Goal: Task Accomplishment & Management: Complete application form

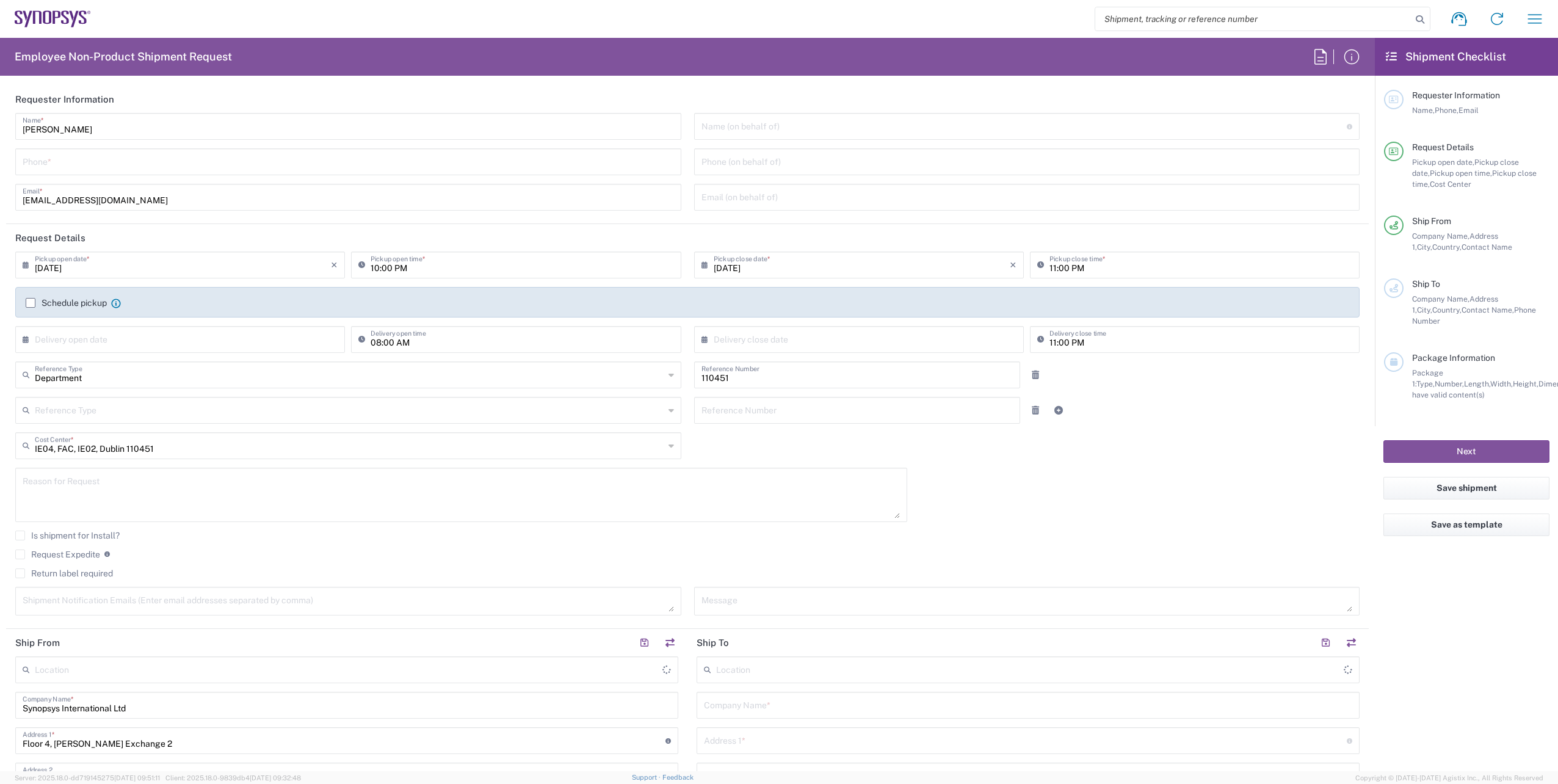
type input "[GEOGRAPHIC_DATA] IE02"
click at [44, 159] on input "tel" at bounding box center [348, 161] width 651 height 21
paste input "[PHONE_NUMBER]"
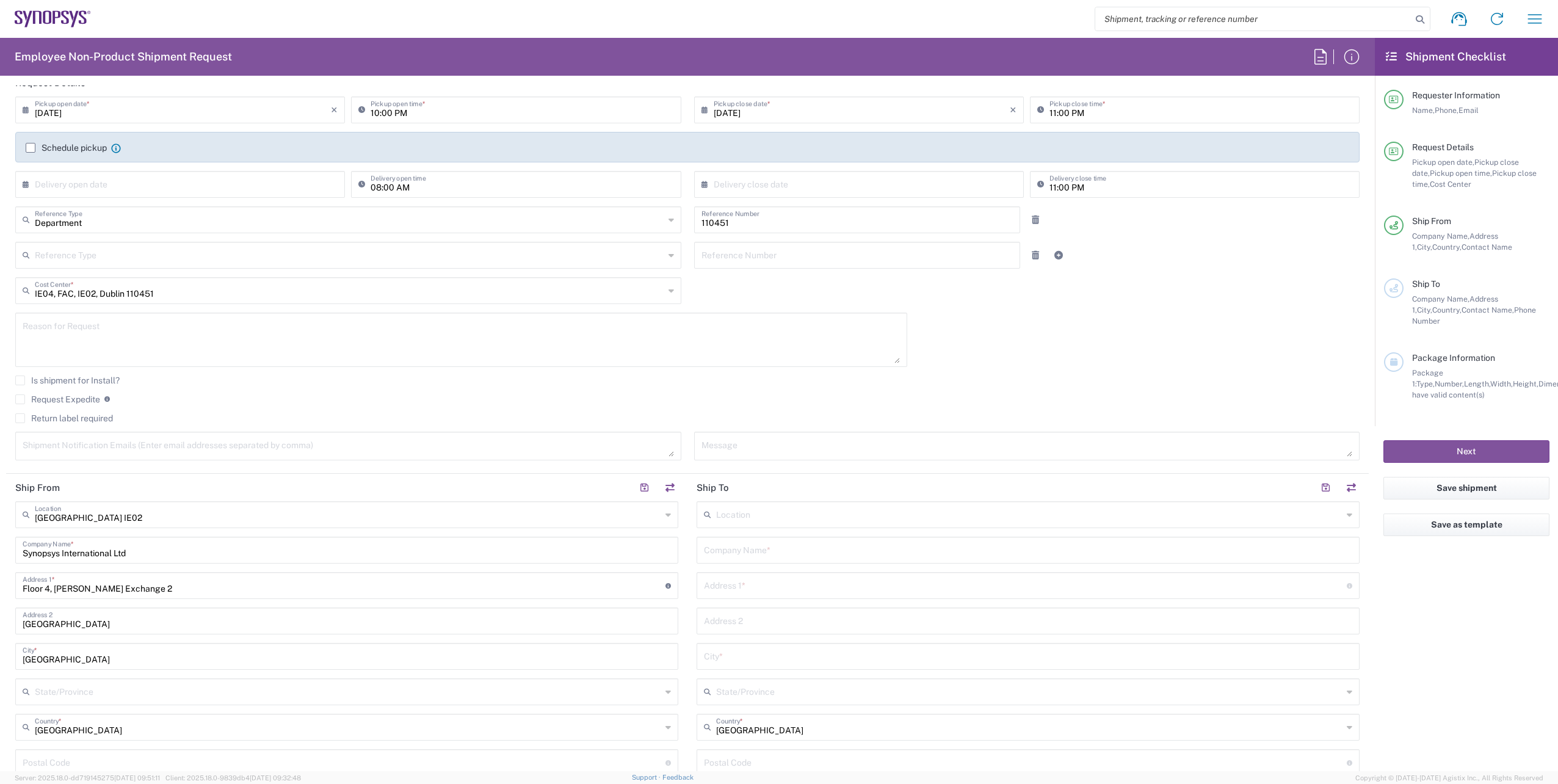
scroll to position [366, 0]
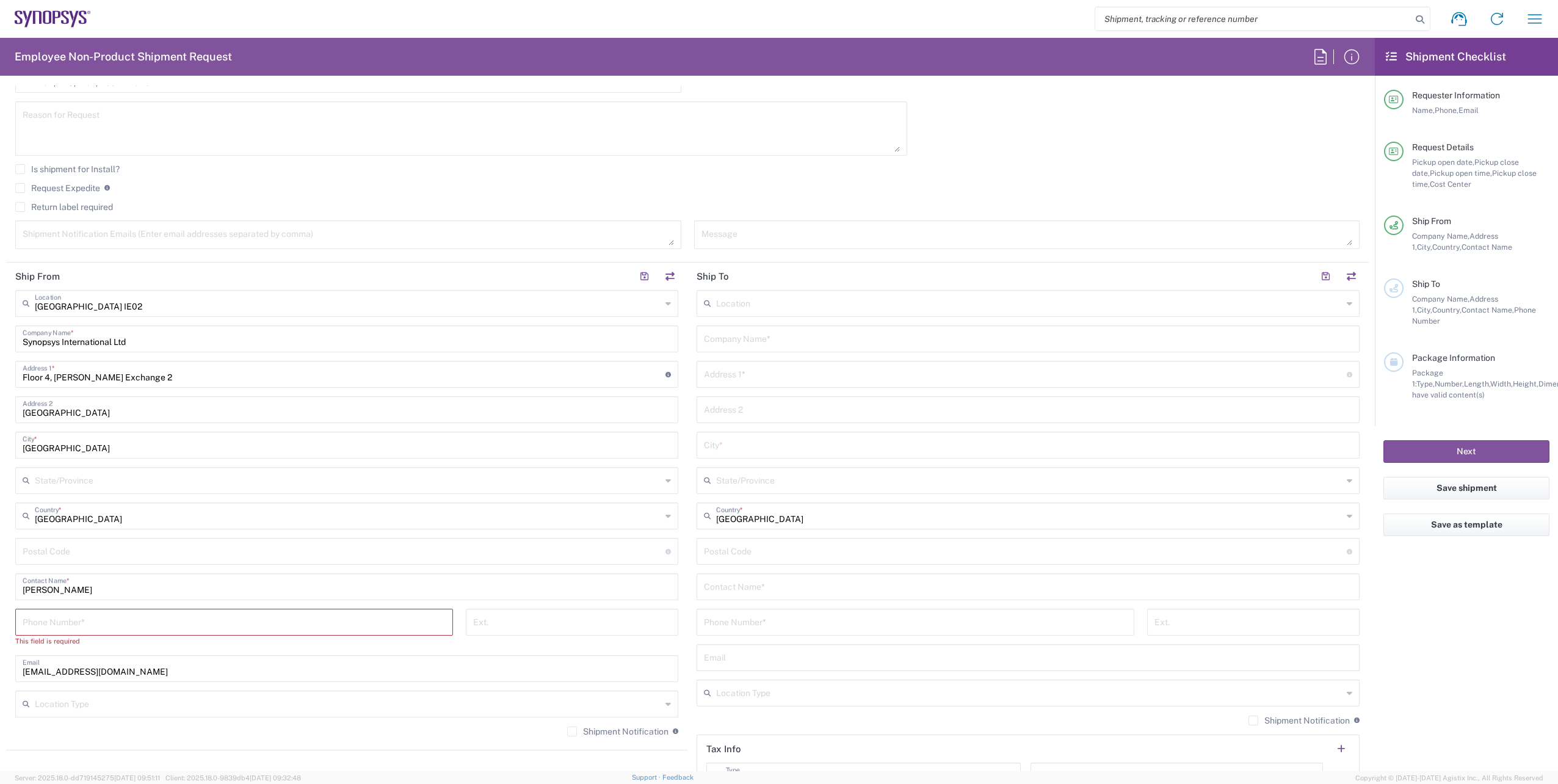
type input "[PHONE_NUMBER]"
click at [125, 622] on input "tel" at bounding box center [234, 621] width 423 height 21
paste input "[PHONE_NUMBER]"
type input "[PHONE_NUMBER]"
click at [156, 235] on textarea at bounding box center [348, 235] width 651 height 21
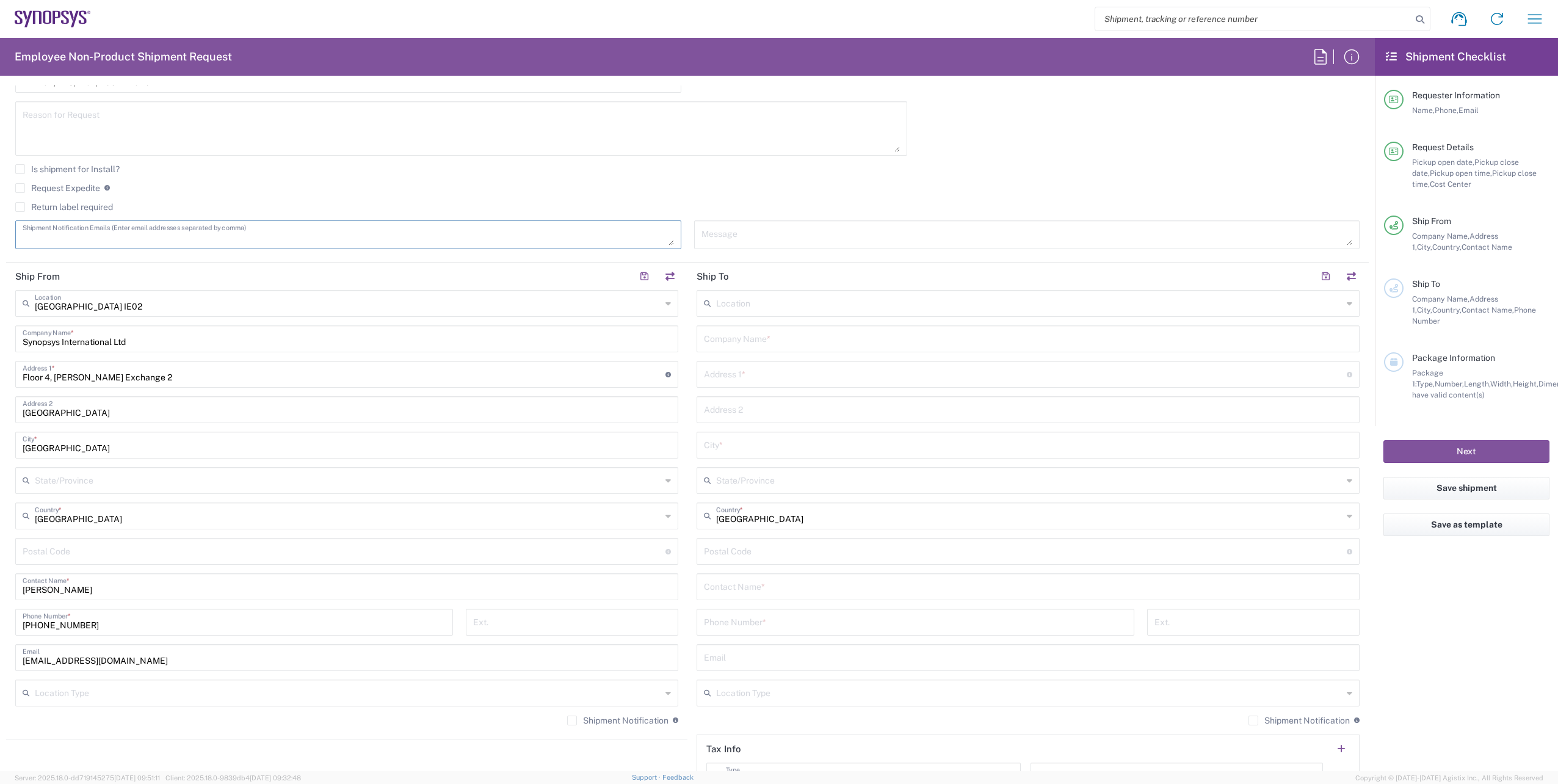
paste textarea "[EMAIL_ADDRESS][DOMAIN_NAME]"
type textarea "[EMAIL_ADDRESS][DOMAIN_NAME]"
click at [560, 179] on div "Is shipment for Install?" at bounding box center [687, 173] width 1345 height 18
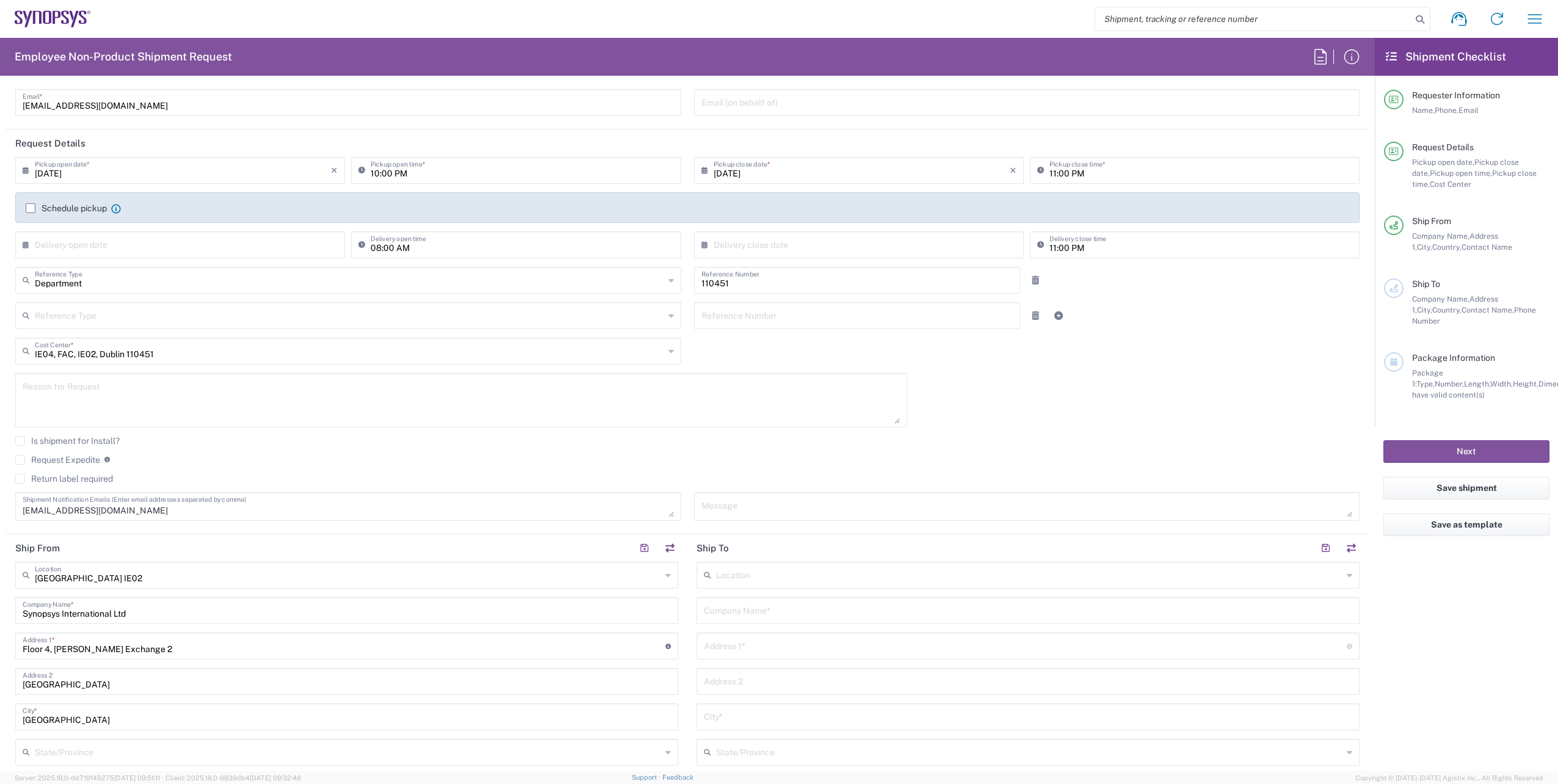
scroll to position [61, 0]
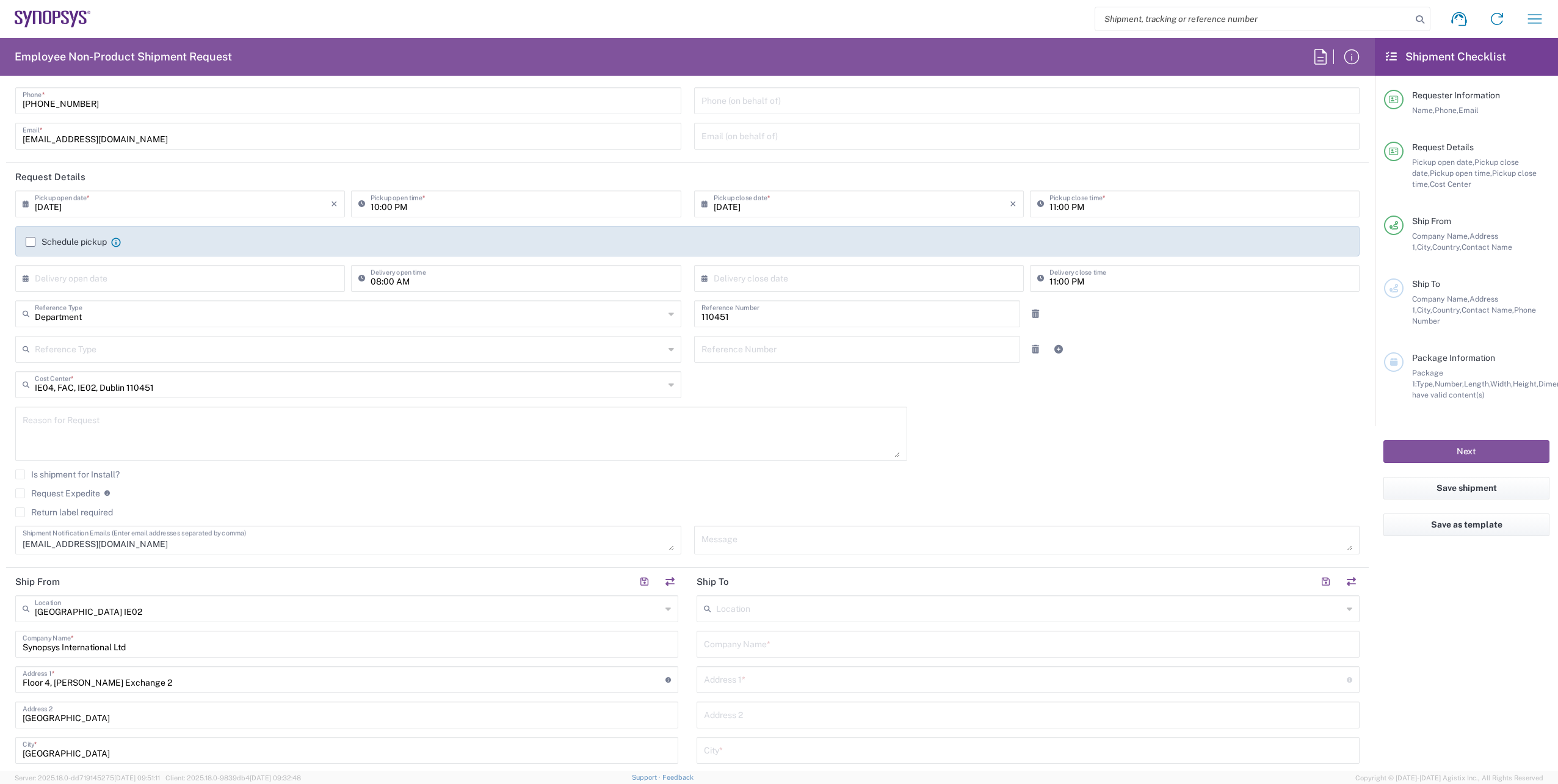
click at [375, 207] on input "10:00 PM" at bounding box center [522, 203] width 303 height 21
click at [407, 207] on input "08:00 PM" at bounding box center [522, 203] width 303 height 21
type input "08:00 AM"
click at [1049, 206] on input "11:00 PM" at bounding box center [1200, 203] width 303 height 21
type input "04:00 PM"
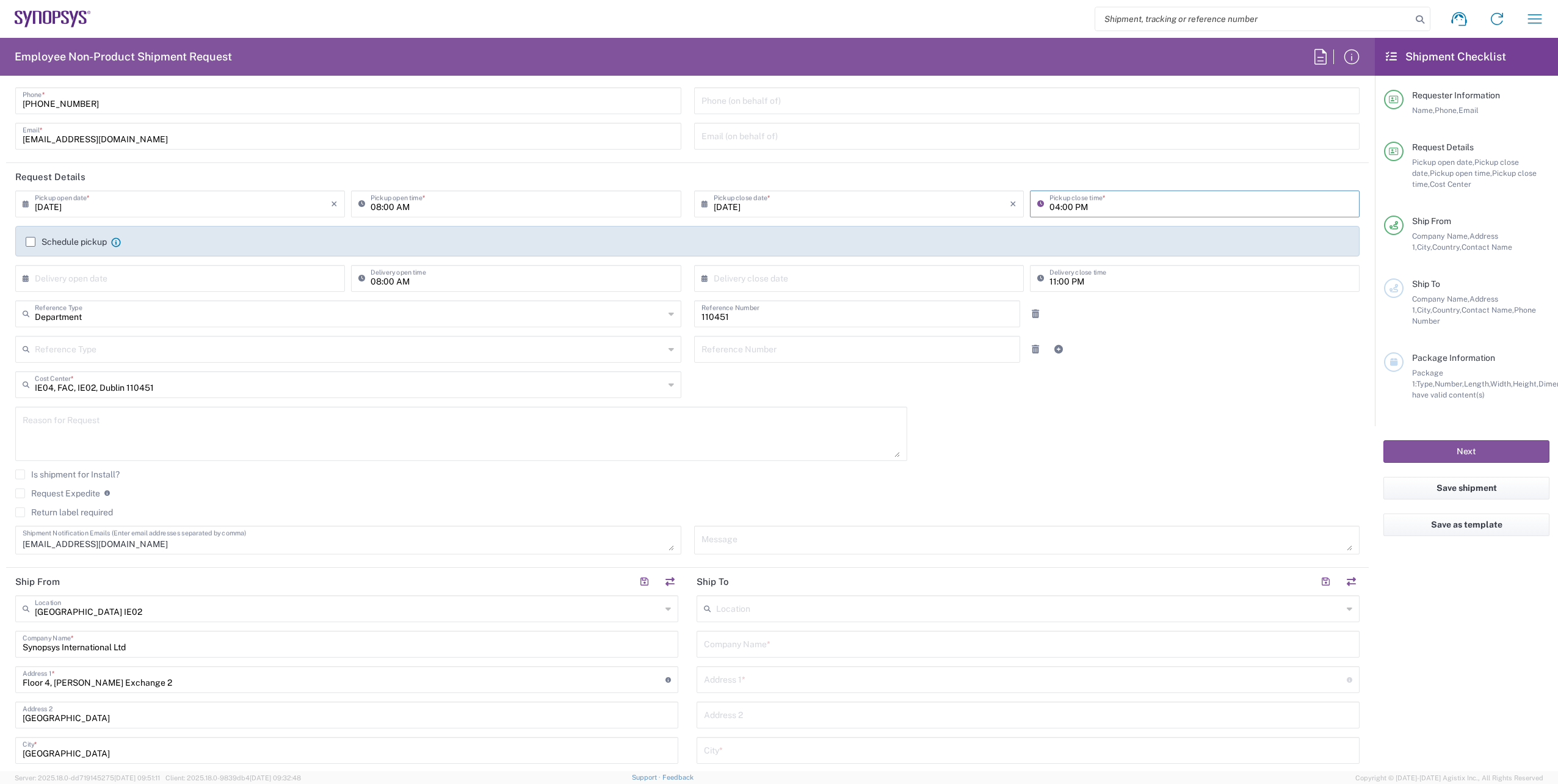
click at [1174, 445] on div "[DATE] × Pickup open date * Cancel Apply 08:00 AM Pickup open time * [DATE] × P…" at bounding box center [688, 376] width 1358 height 373
click at [826, 542] on textarea at bounding box center [1027, 540] width 651 height 21
type textarea "Picture badge for [PERSON_NAME] [PERSON_NAME]"
click at [1052, 465] on div "[DATE] × Pickup open date * Cancel Apply 08:00 AM Pickup open time * [DATE] × P…" at bounding box center [688, 376] width 1358 height 373
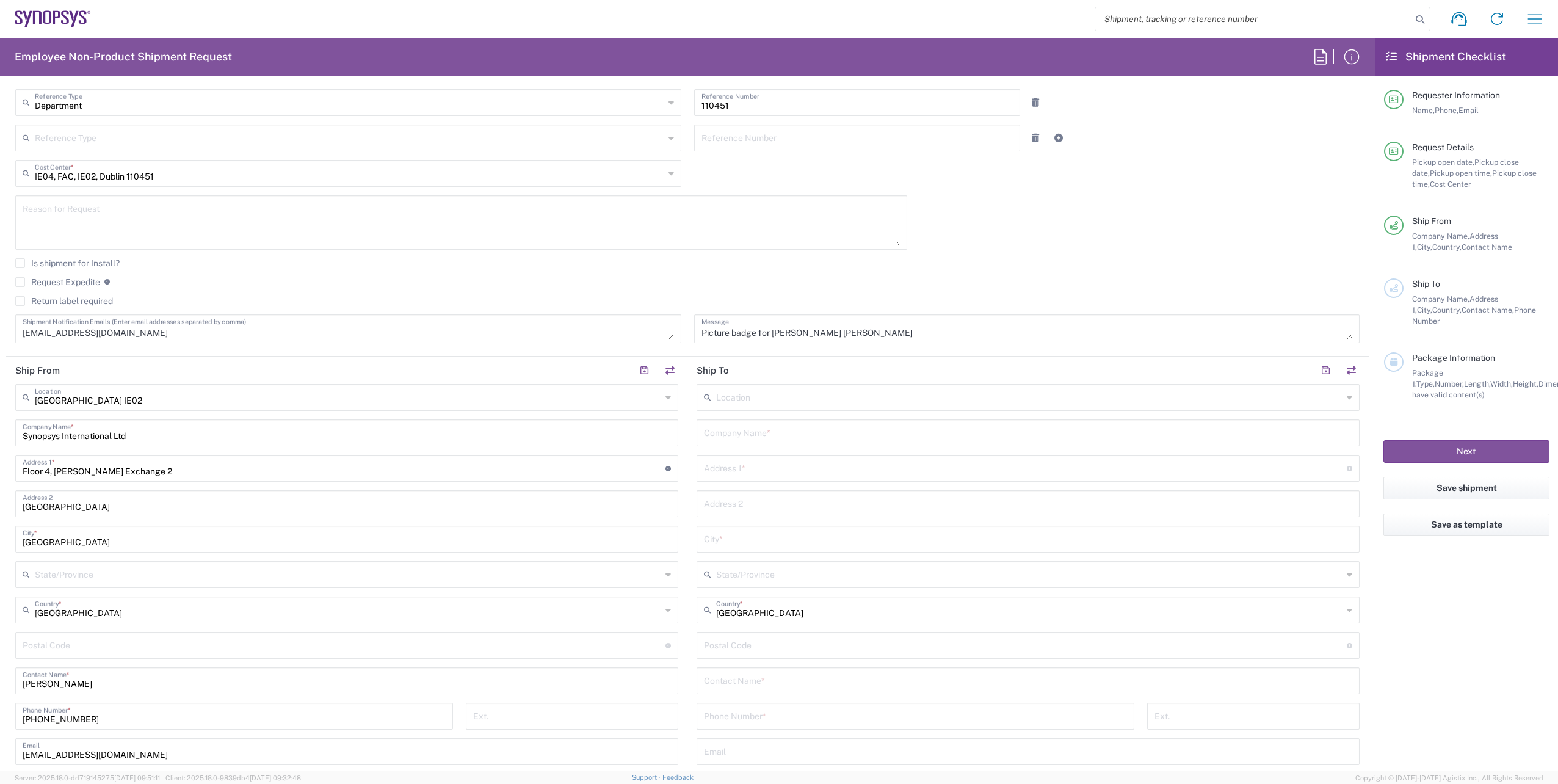
scroll to position [305, 0]
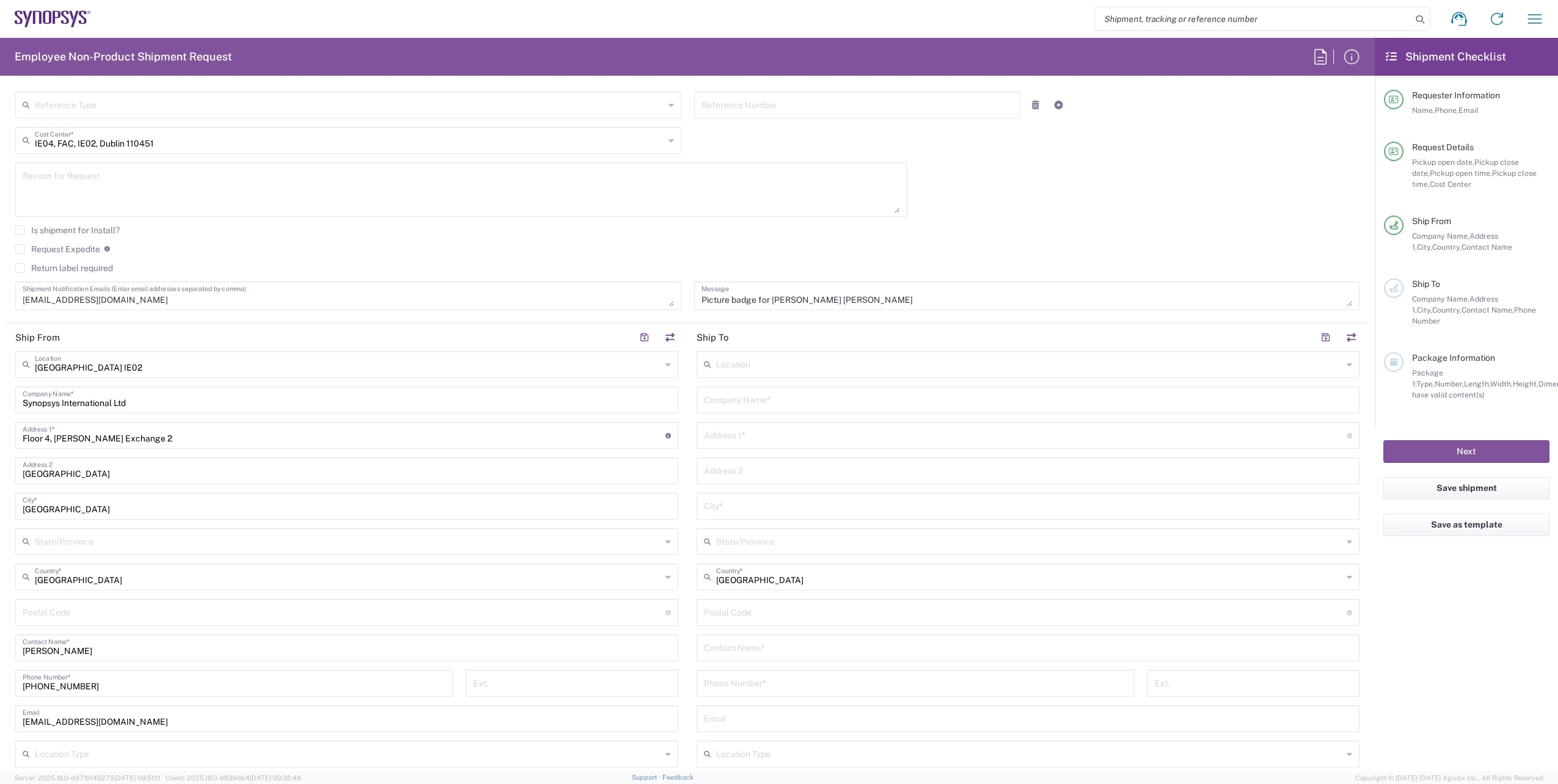
click at [890, 363] on input "text" at bounding box center [1029, 364] width 626 height 21
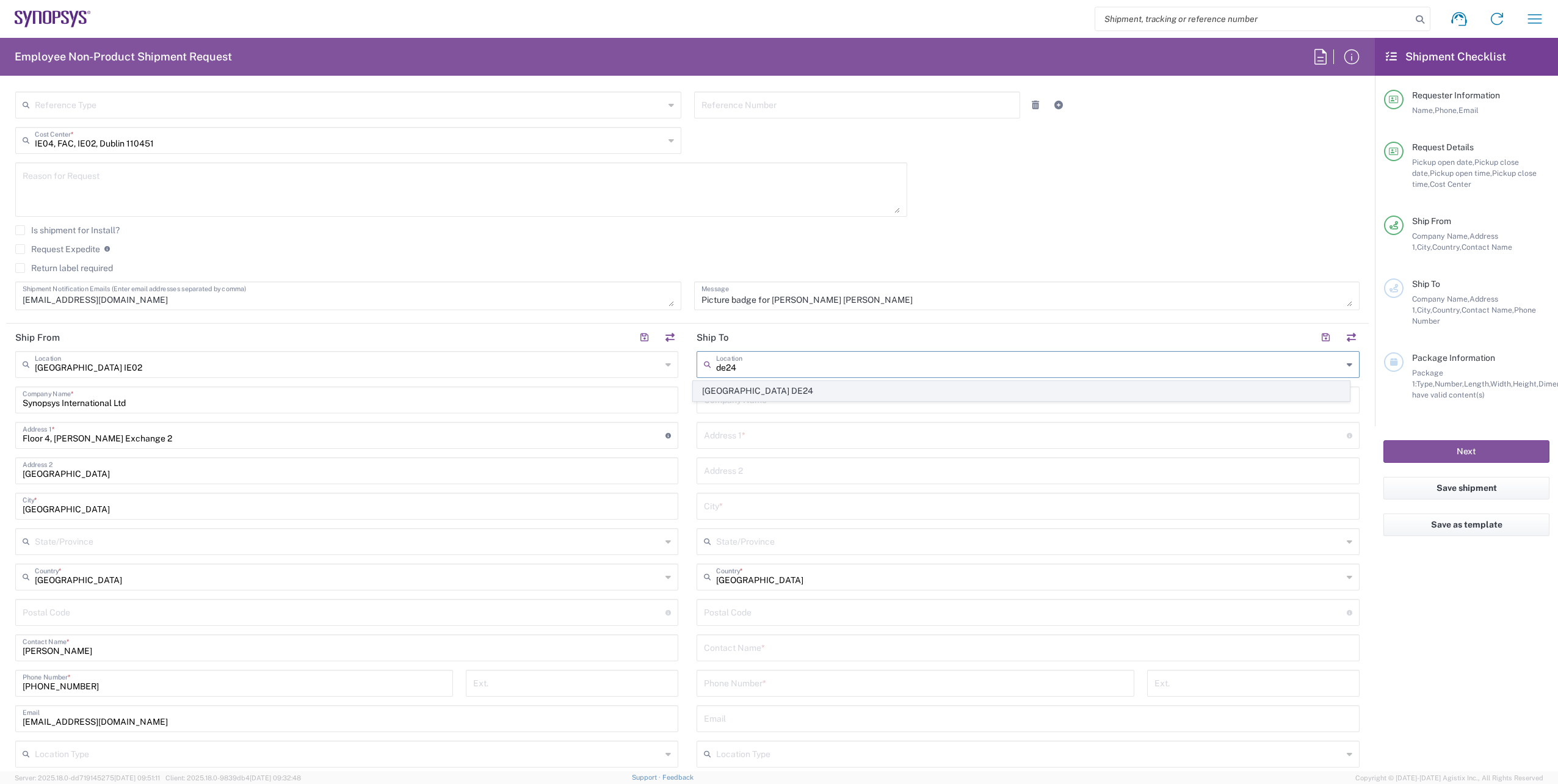
click at [737, 392] on span "[GEOGRAPHIC_DATA] DE24" at bounding box center [1022, 391] width 656 height 19
type input "[GEOGRAPHIC_DATA] DE24"
type input "Synopsys GmbH"
type input "[STREET_ADDRESS][PERSON_NAME]"
type input "[GEOGRAPHIC_DATA]"
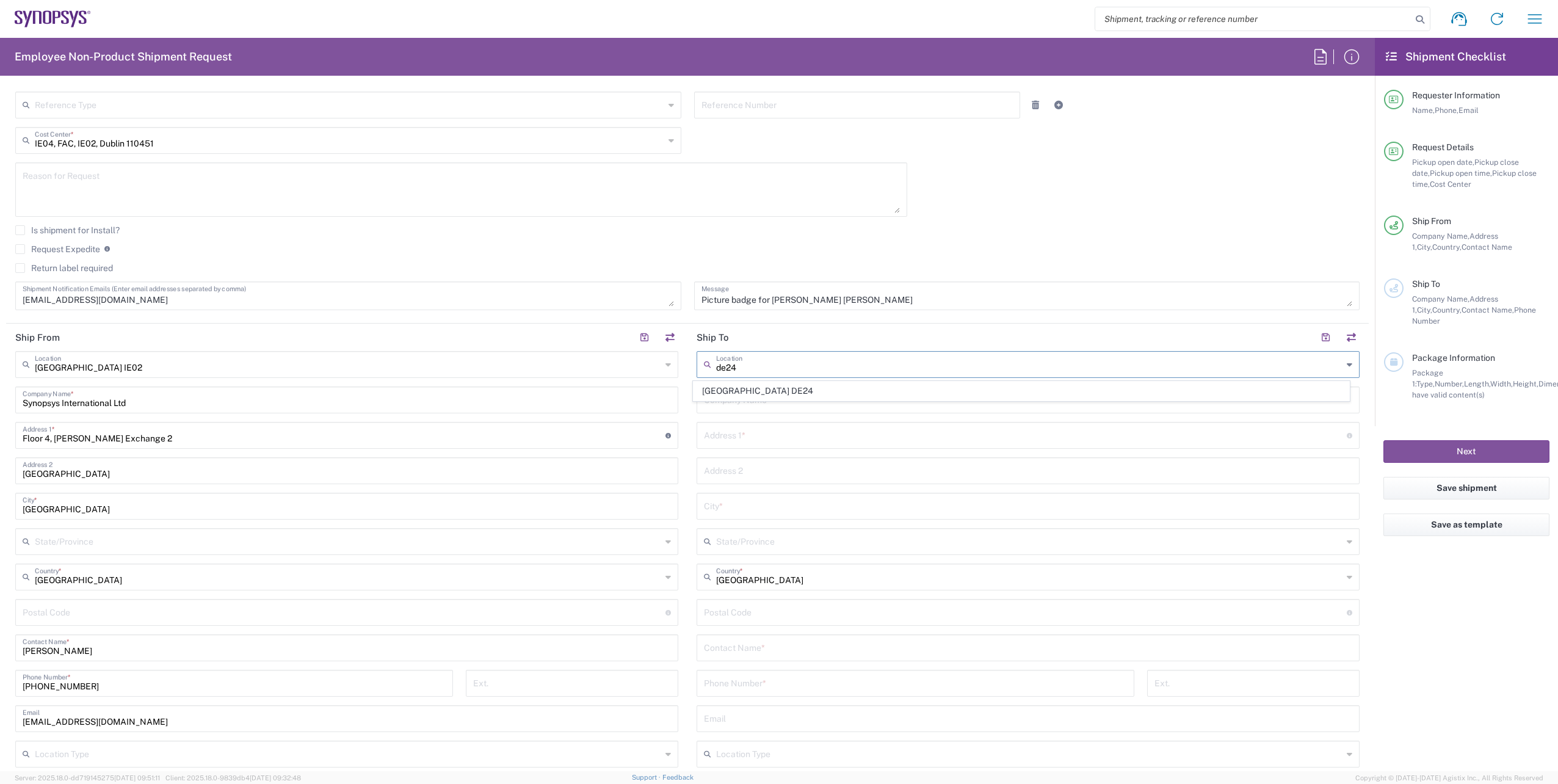
type input "[GEOGRAPHIC_DATA]"
type input "81671"
type input "[GEOGRAPHIC_DATA]"
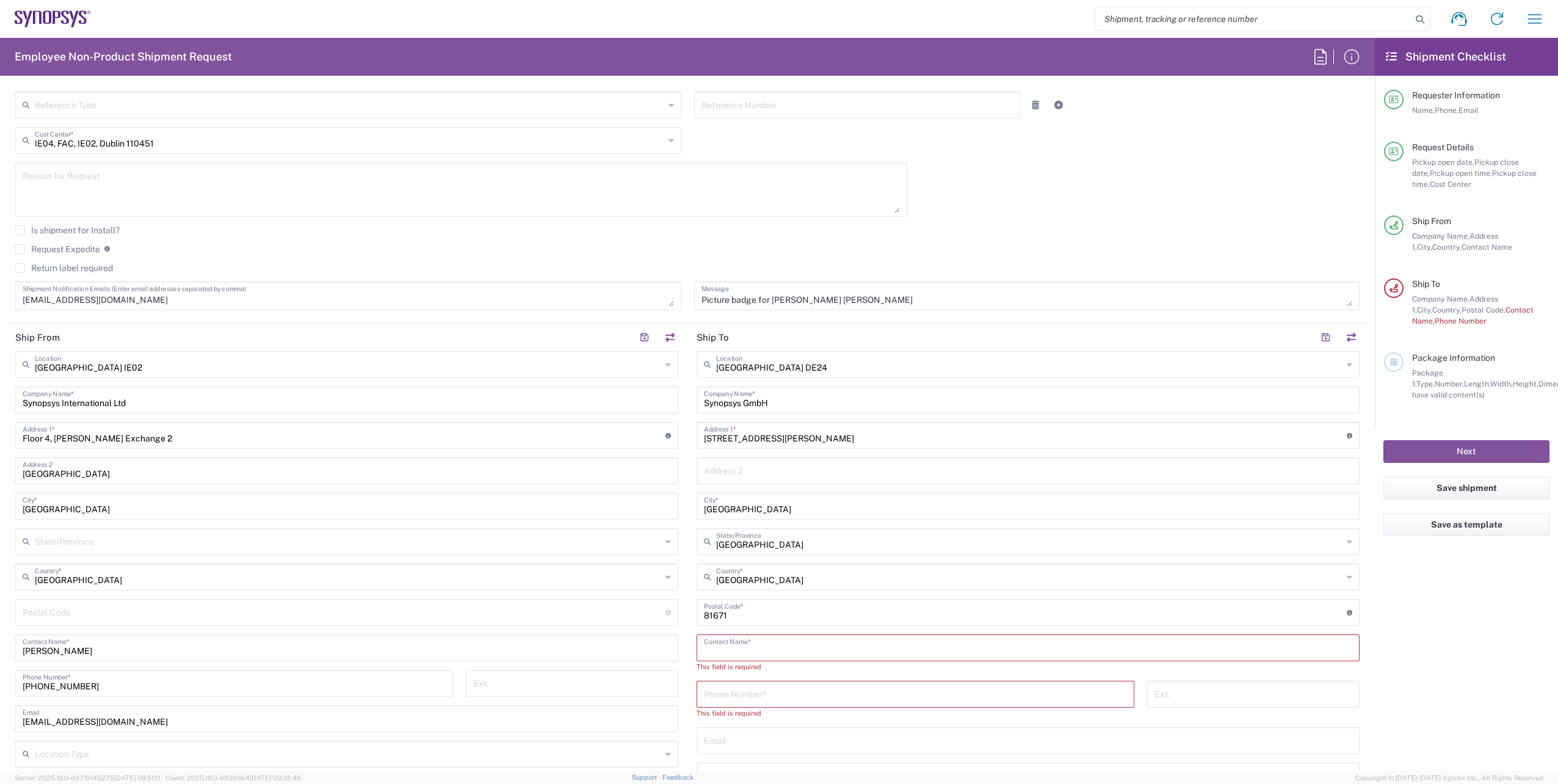
click at [838, 650] on input "text" at bounding box center [1028, 647] width 648 height 21
paste input "[PERSON_NAME]"
type input "[PERSON_NAME]"
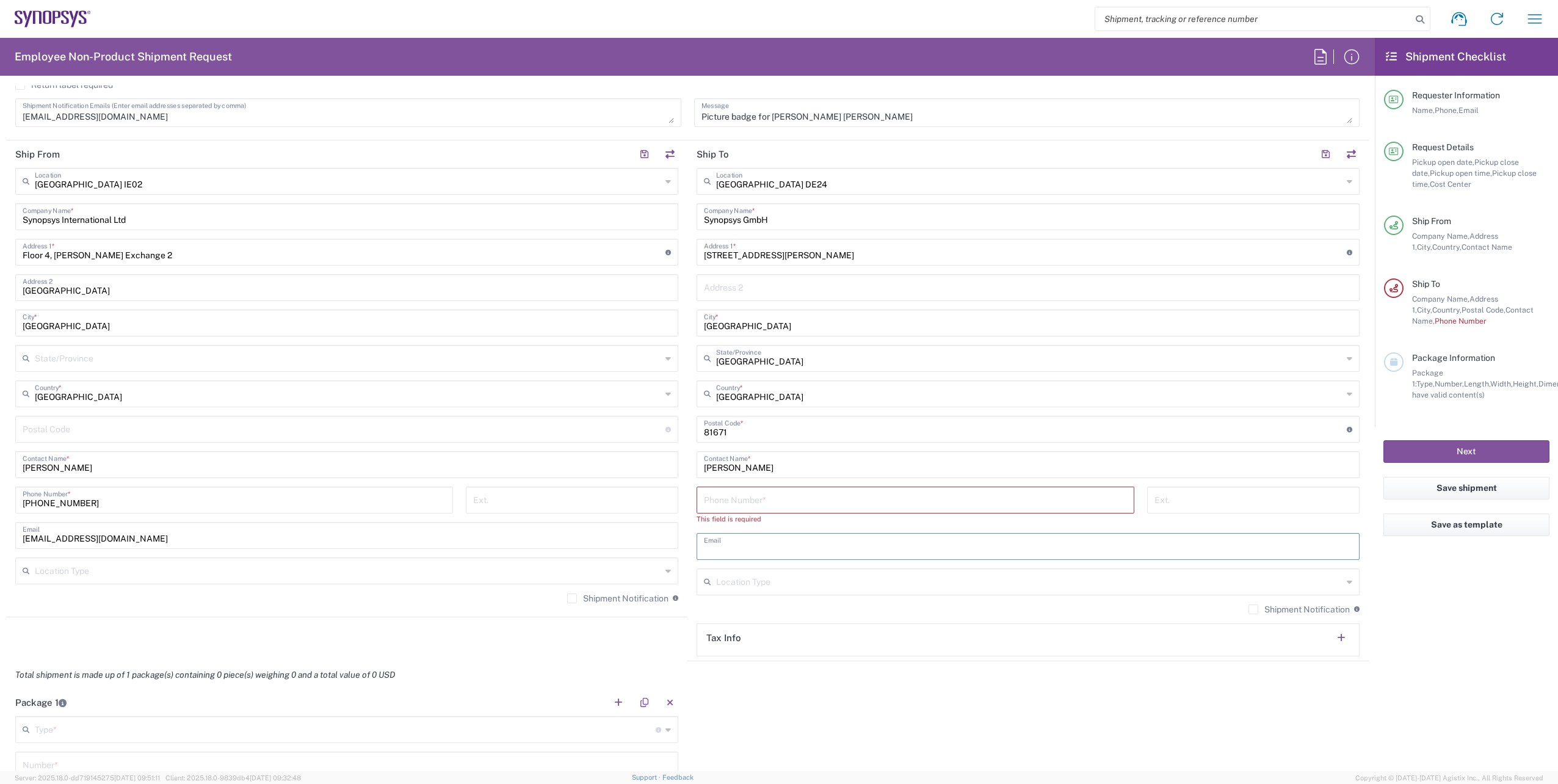
click at [756, 552] on input "text" at bounding box center [1028, 545] width 648 height 21
paste input "[EMAIL_ADDRESS][DOMAIN_NAME]"
type input "[EMAIL_ADDRESS][DOMAIN_NAME]"
click at [771, 506] on input "tel" at bounding box center [915, 499] width 423 height 21
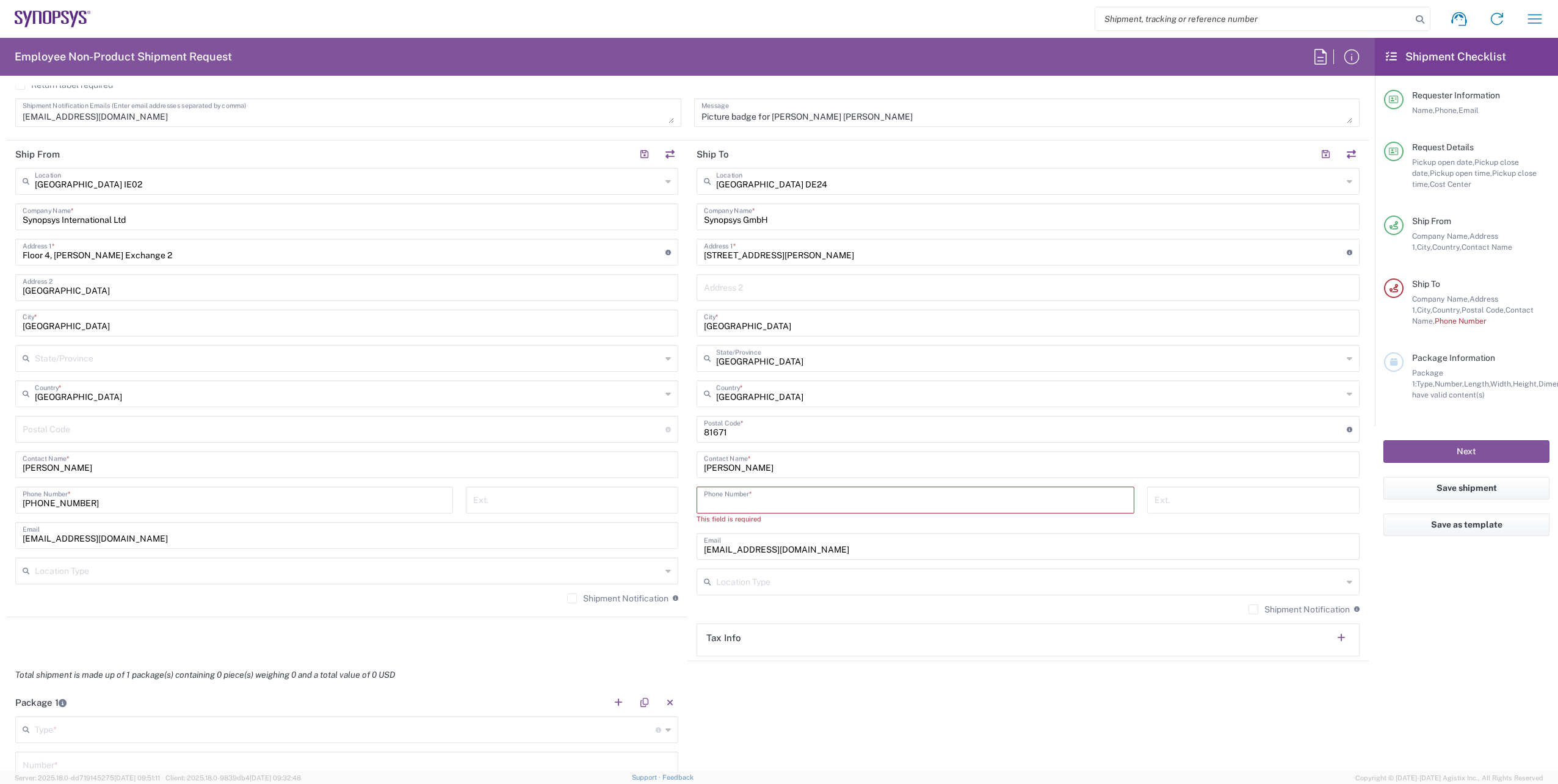
paste input "[PHONE_NUMBER]"
click at [730, 503] on input "[PHONE_NUMBER]" at bounding box center [915, 499] width 423 height 21
click at [717, 506] on input "+49.8954196414" at bounding box center [915, 499] width 423 height 21
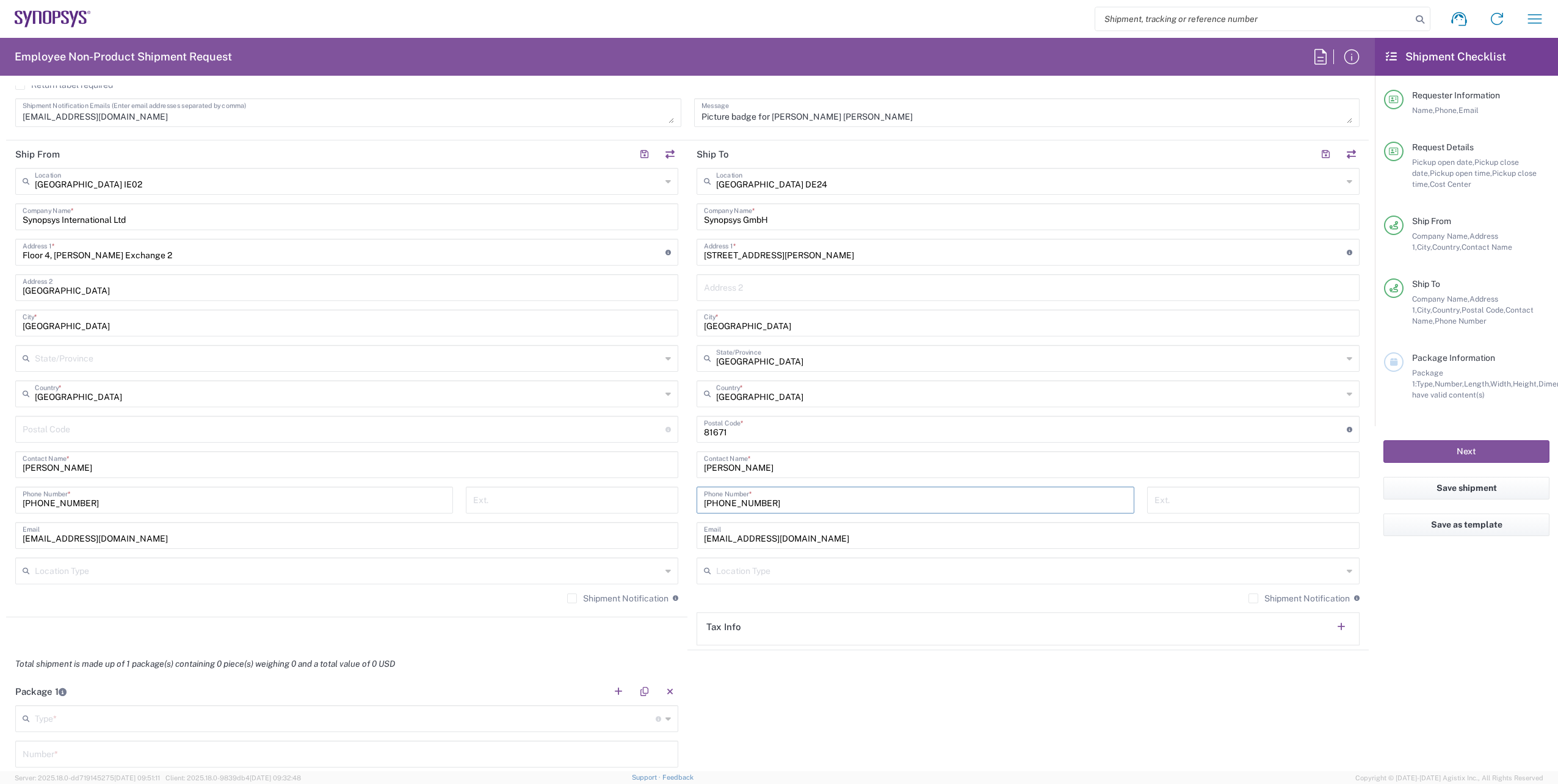
scroll to position [793, 0]
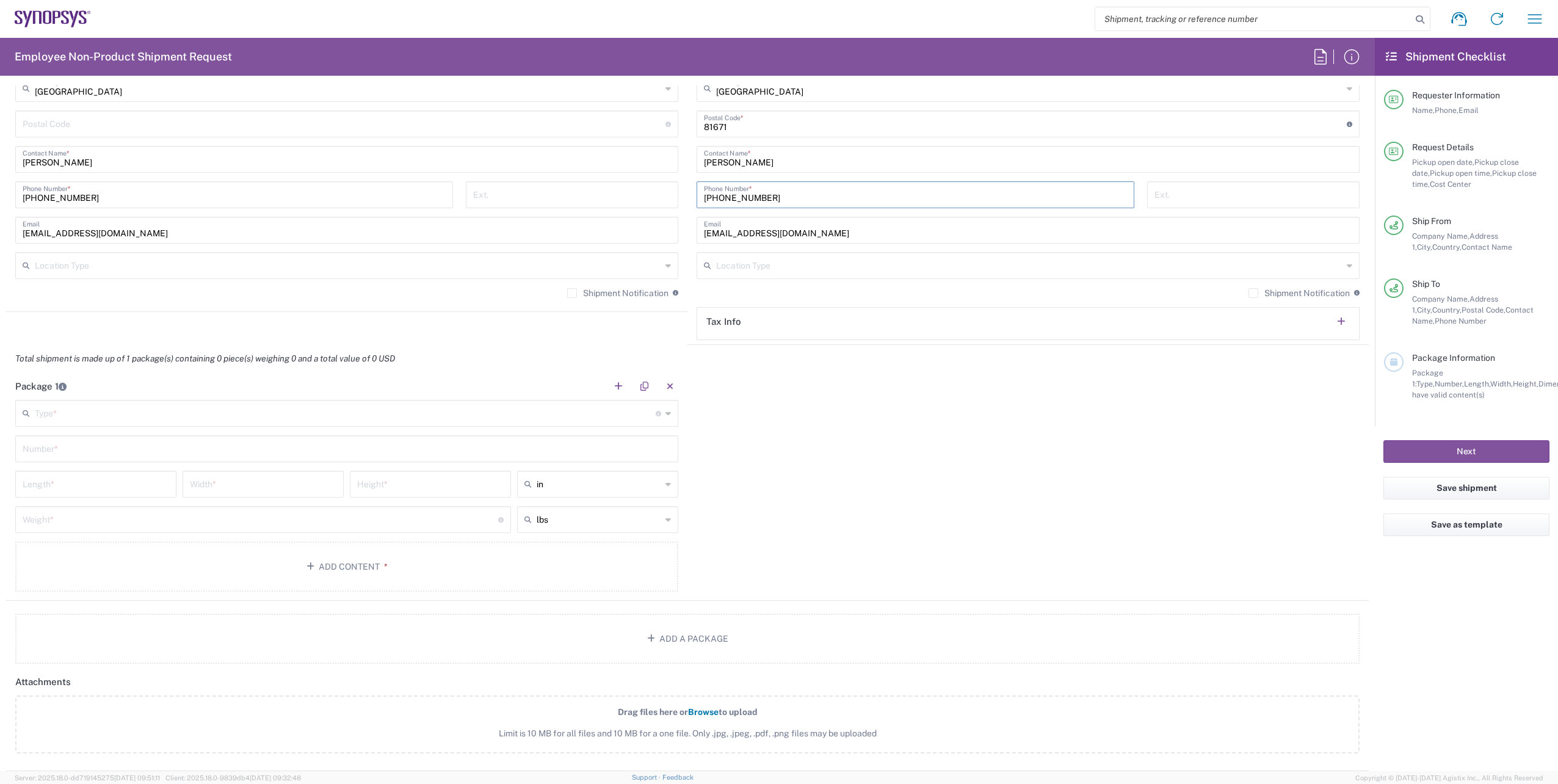
type input "[PHONE_NUMBER]"
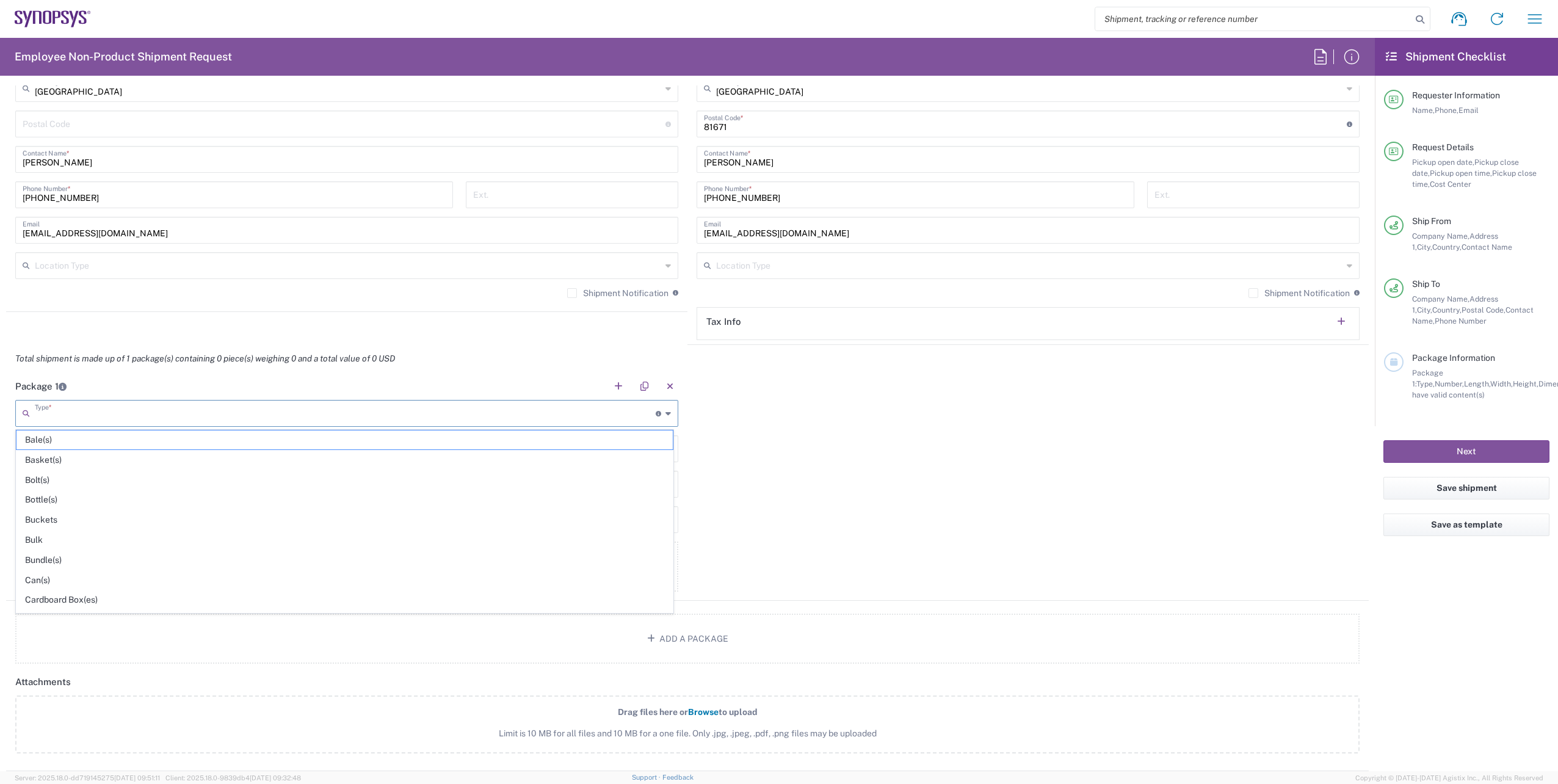
click at [557, 420] on input "text" at bounding box center [345, 412] width 621 height 21
click at [176, 438] on span "Envelope" at bounding box center [345, 439] width 656 height 19
type input "Envelope"
type input "1"
type input "9.5"
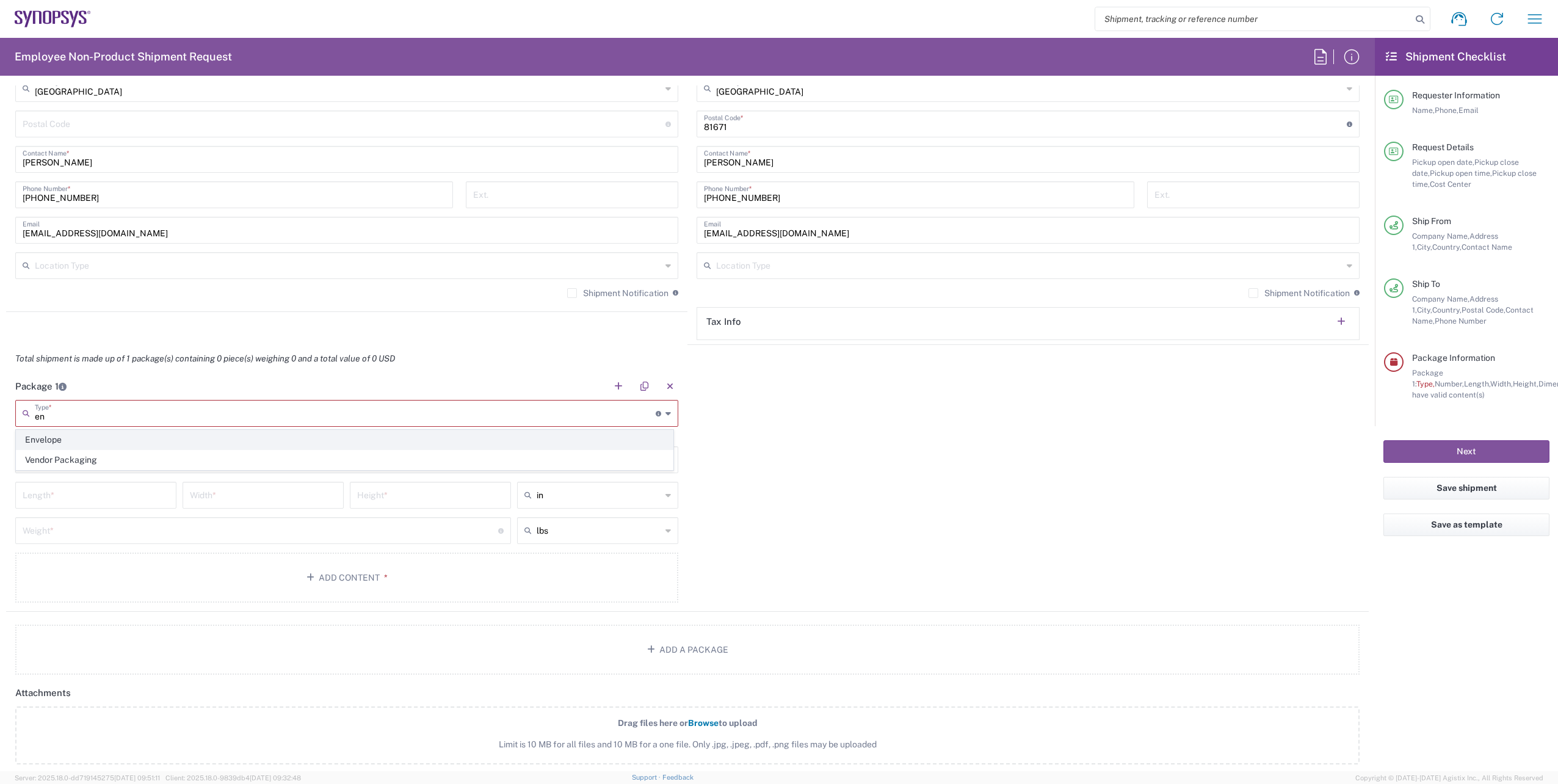
type input "12.5"
type input "0.25"
type input "1"
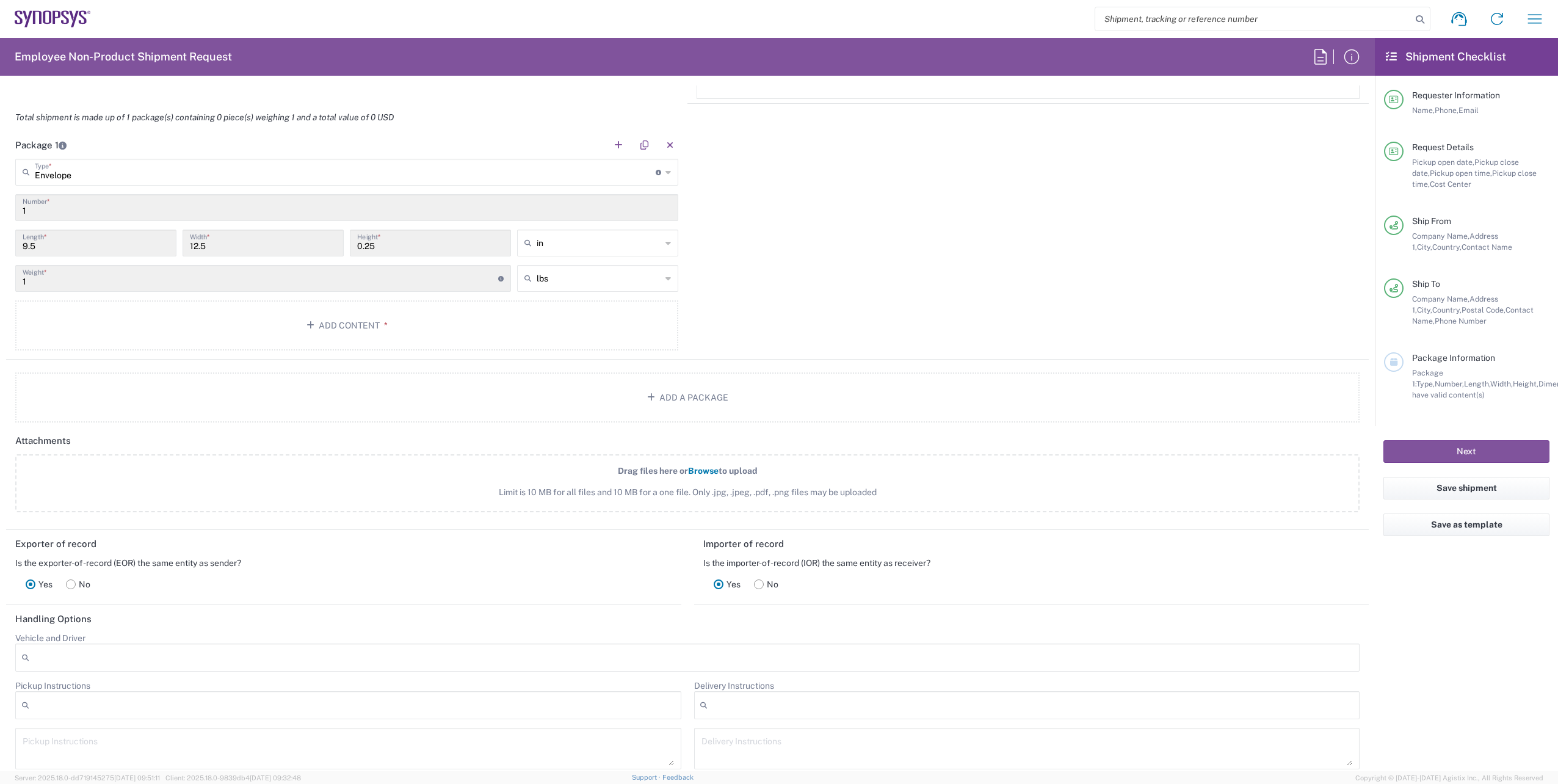
scroll to position [1037, 0]
click at [338, 336] on button "Add Content *" at bounding box center [346, 323] width 663 height 50
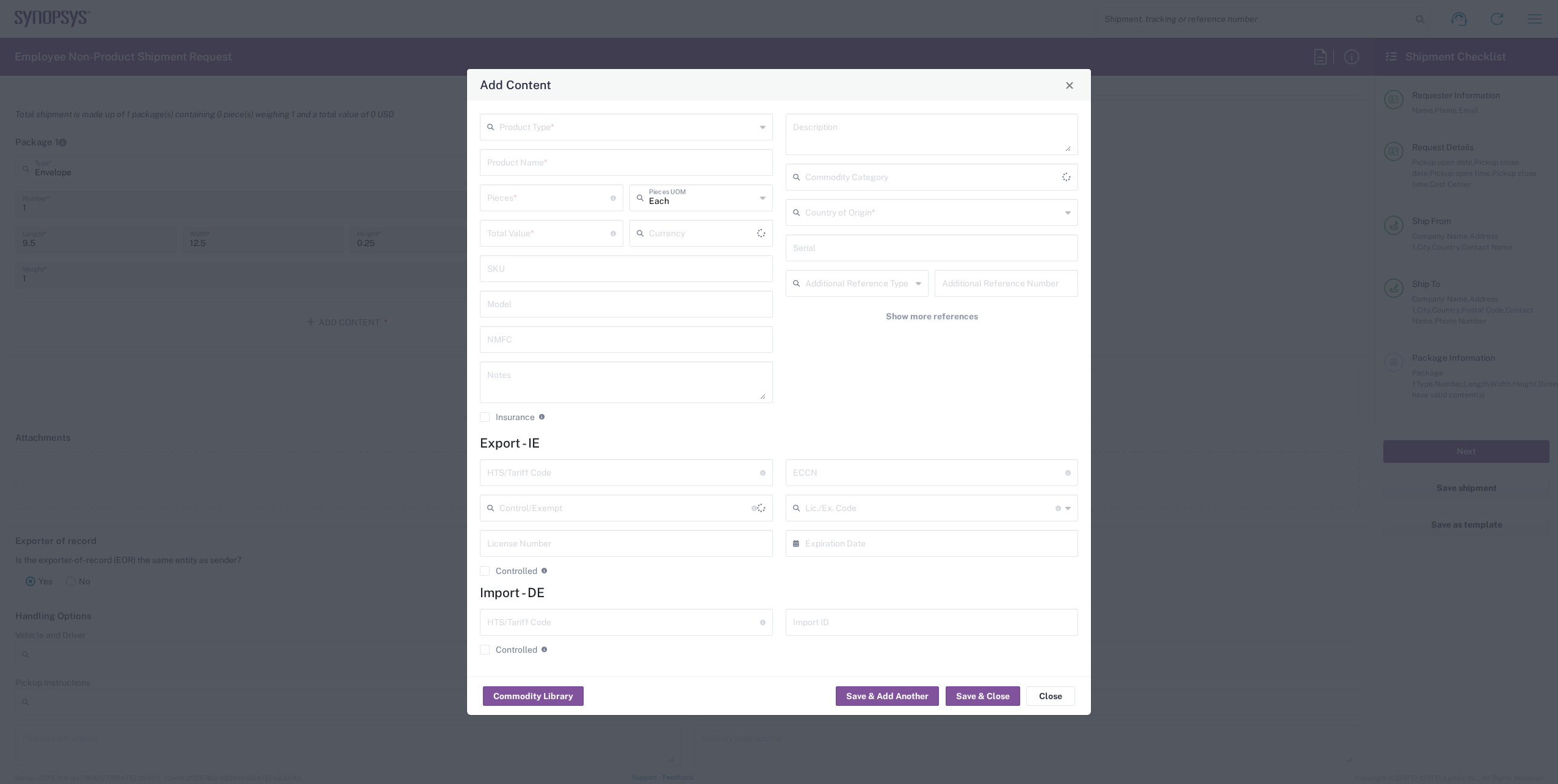
type input "US Dollar"
click at [762, 129] on icon at bounding box center [762, 127] width 5 height 20
click at [621, 172] on span "General Commodity" at bounding box center [626, 173] width 291 height 19
type input "General Commodity"
click at [572, 164] on input "text" at bounding box center [626, 162] width 279 height 21
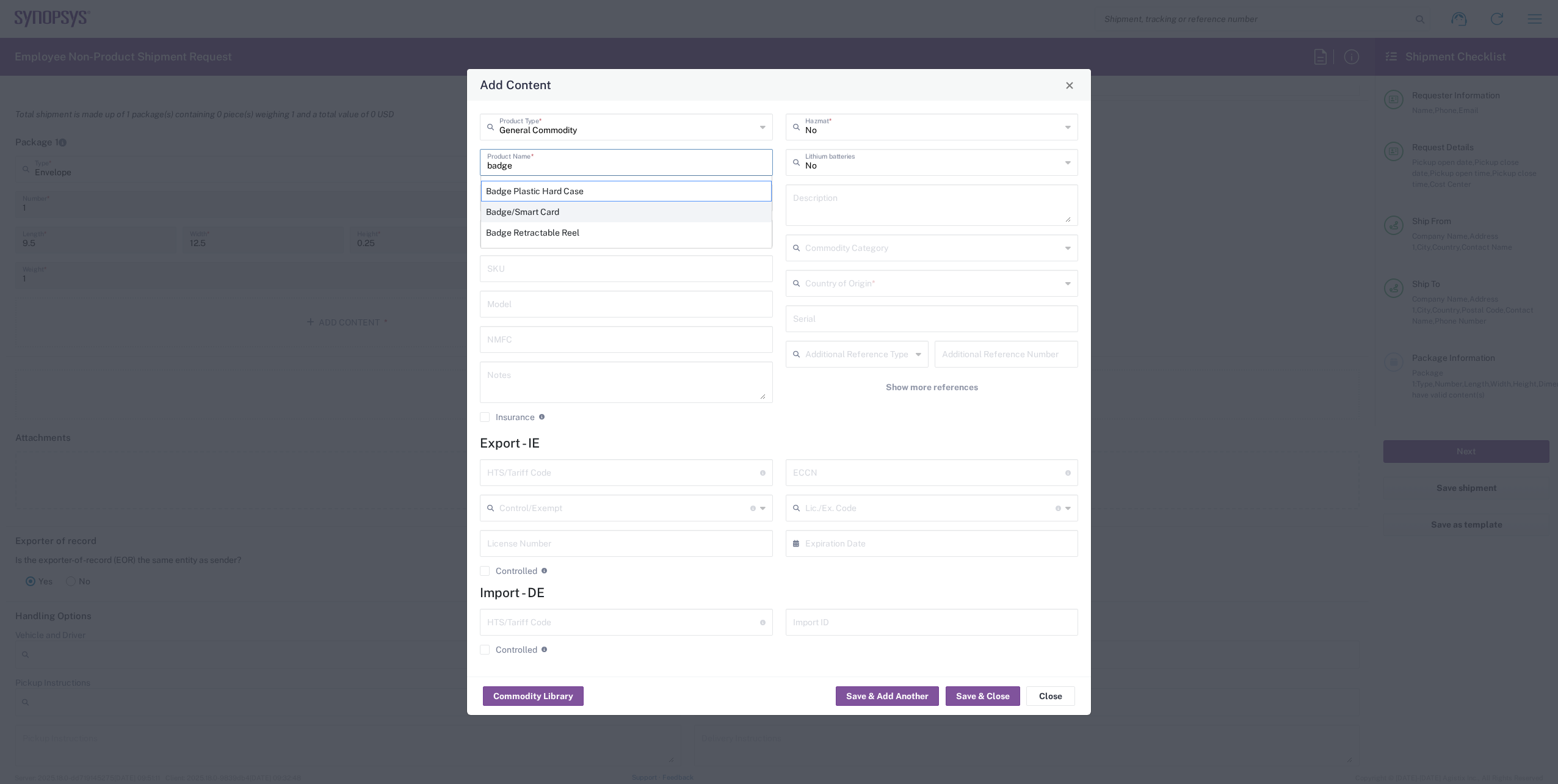
click at [560, 207] on div "Badge/Smart Card" at bounding box center [626, 211] width 291 height 20
type input "Badge/Smart Card"
type input "10.15"
type textarea "Badge/Smart Card"
type input "[GEOGRAPHIC_DATA]"
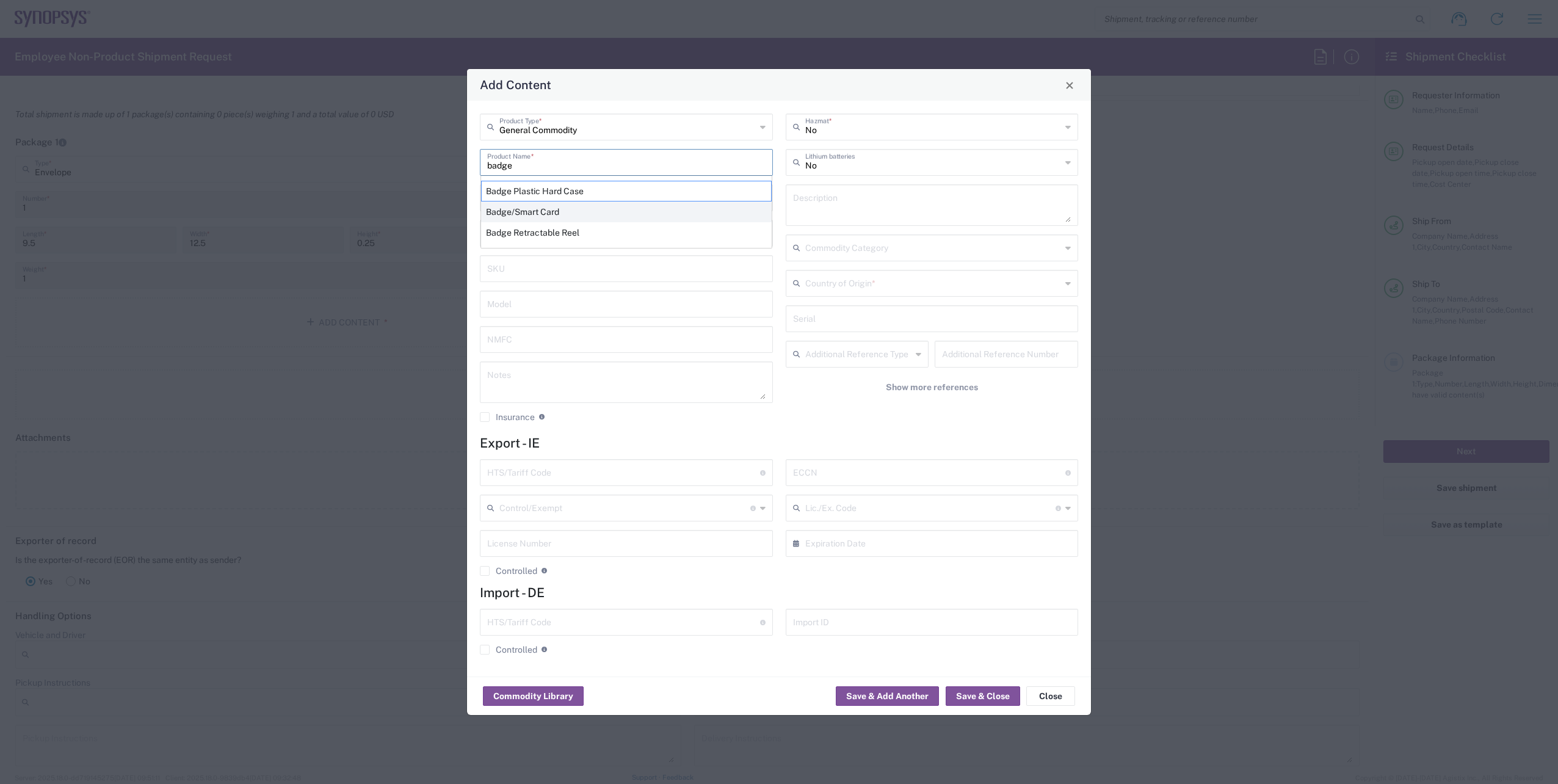
type input "8523.52.0090"
type input "BIS"
type input "EAR99"
type input "NLR - No License Required"
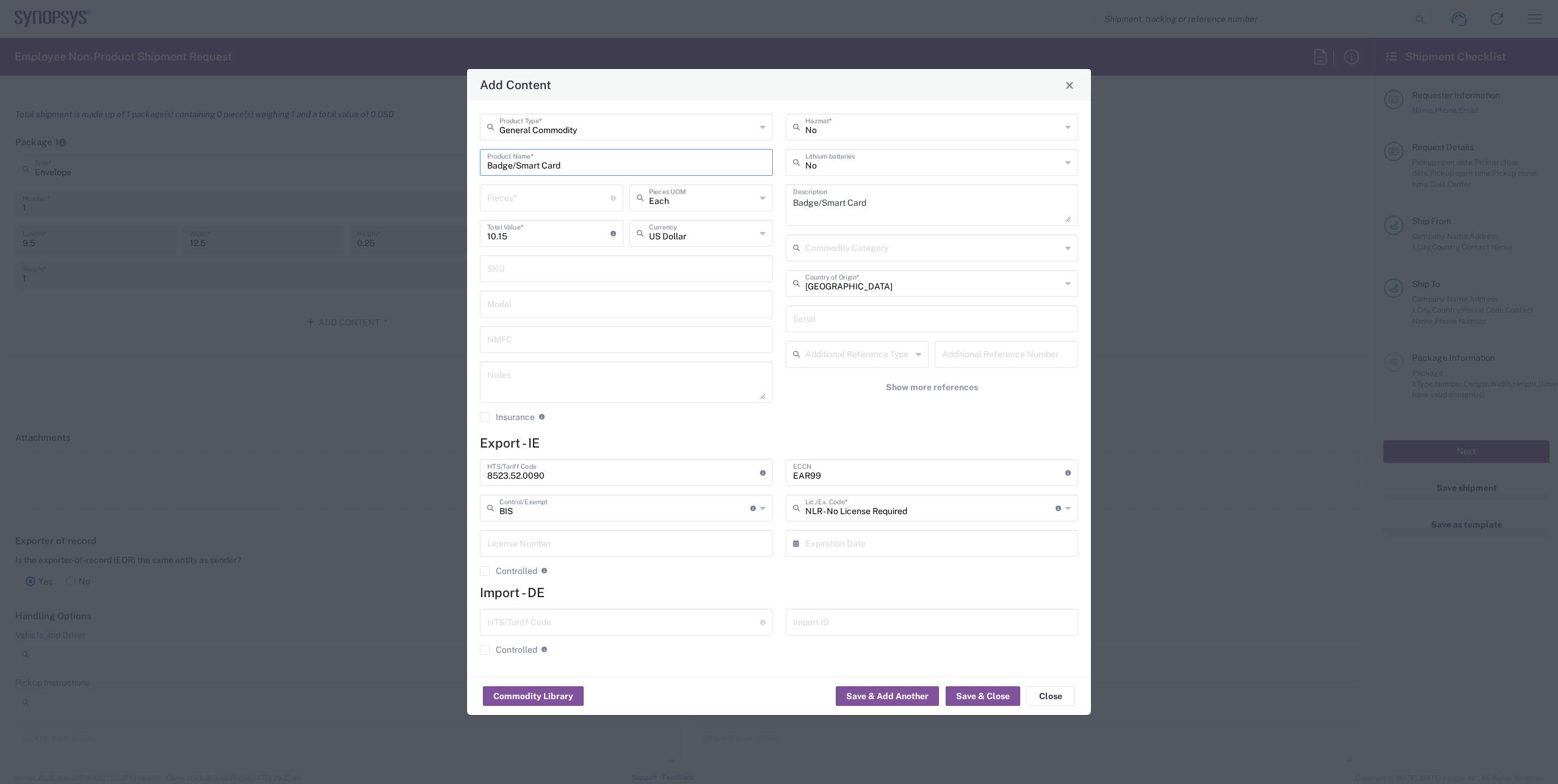
click at [1068, 286] on icon at bounding box center [1068, 283] width 5 height 20
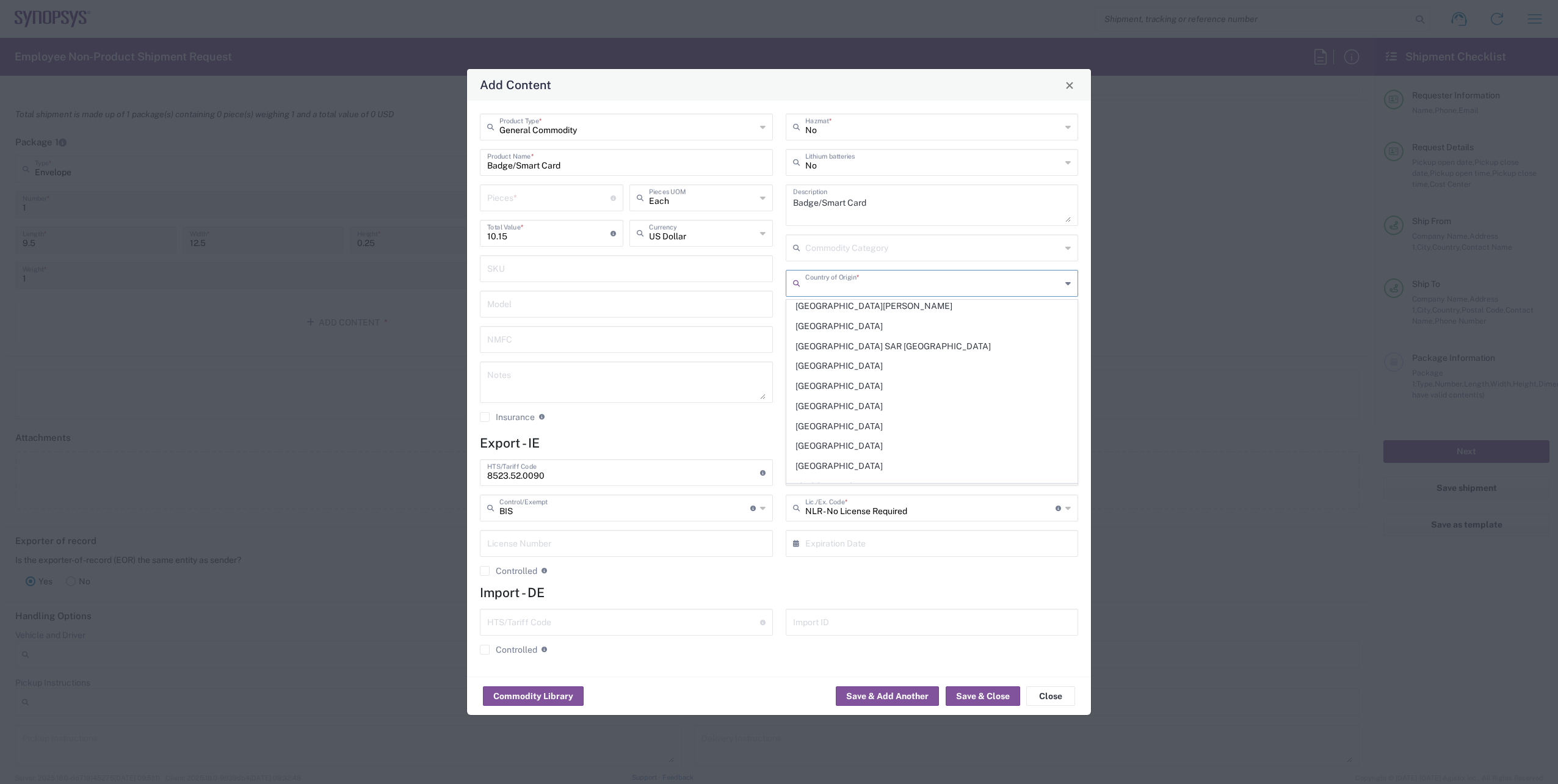
scroll to position [2014, 0]
click at [821, 457] on span "[GEOGRAPHIC_DATA]" at bounding box center [932, 457] width 291 height 19
type input "[GEOGRAPHIC_DATA]"
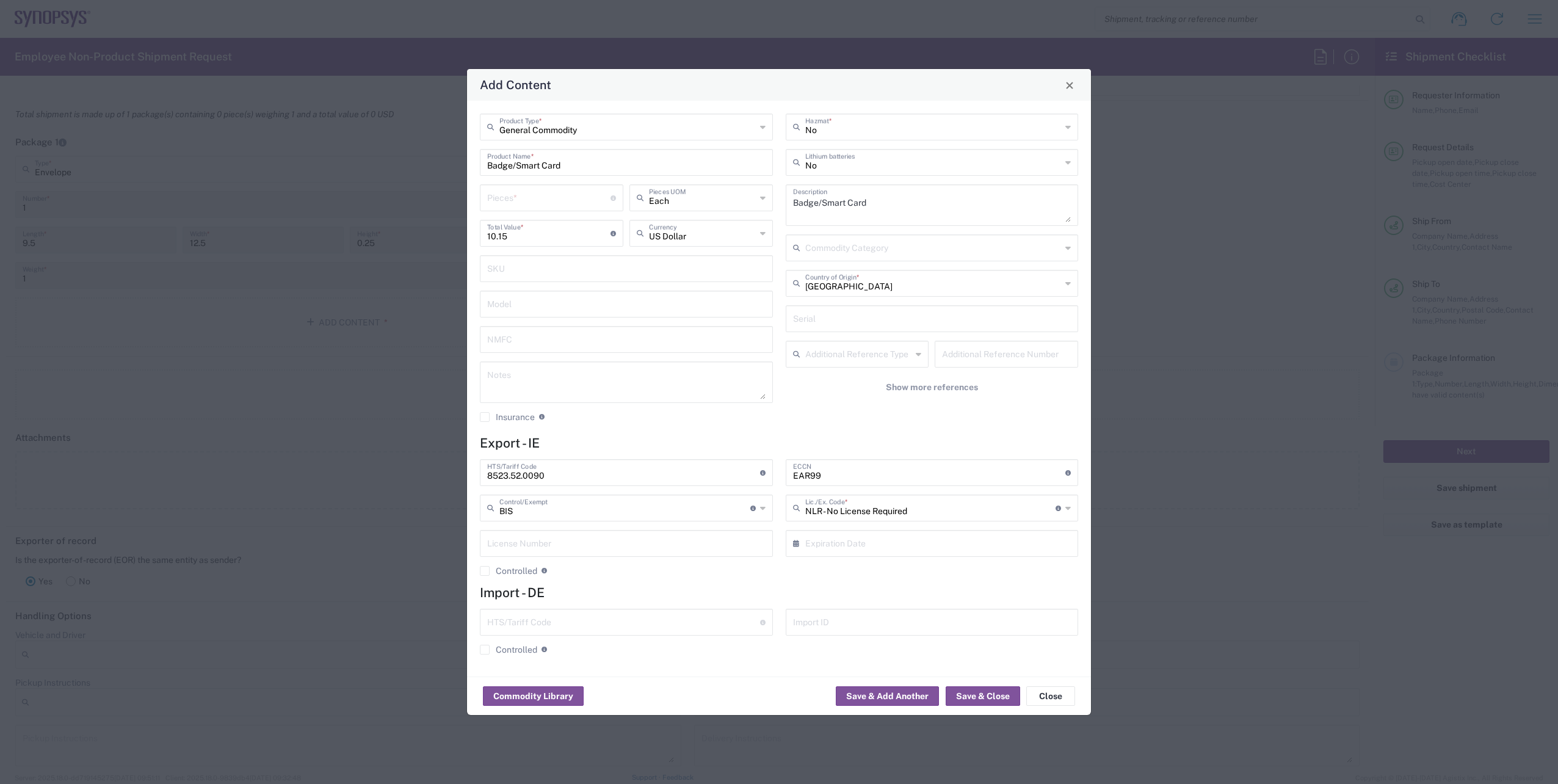
click at [541, 201] on input "number" at bounding box center [549, 197] width 123 height 21
type input "1"
click at [732, 436] on h4 "Export - IE" at bounding box center [779, 442] width 598 height 15
click at [964, 694] on button "Save & Close" at bounding box center [983, 696] width 74 height 20
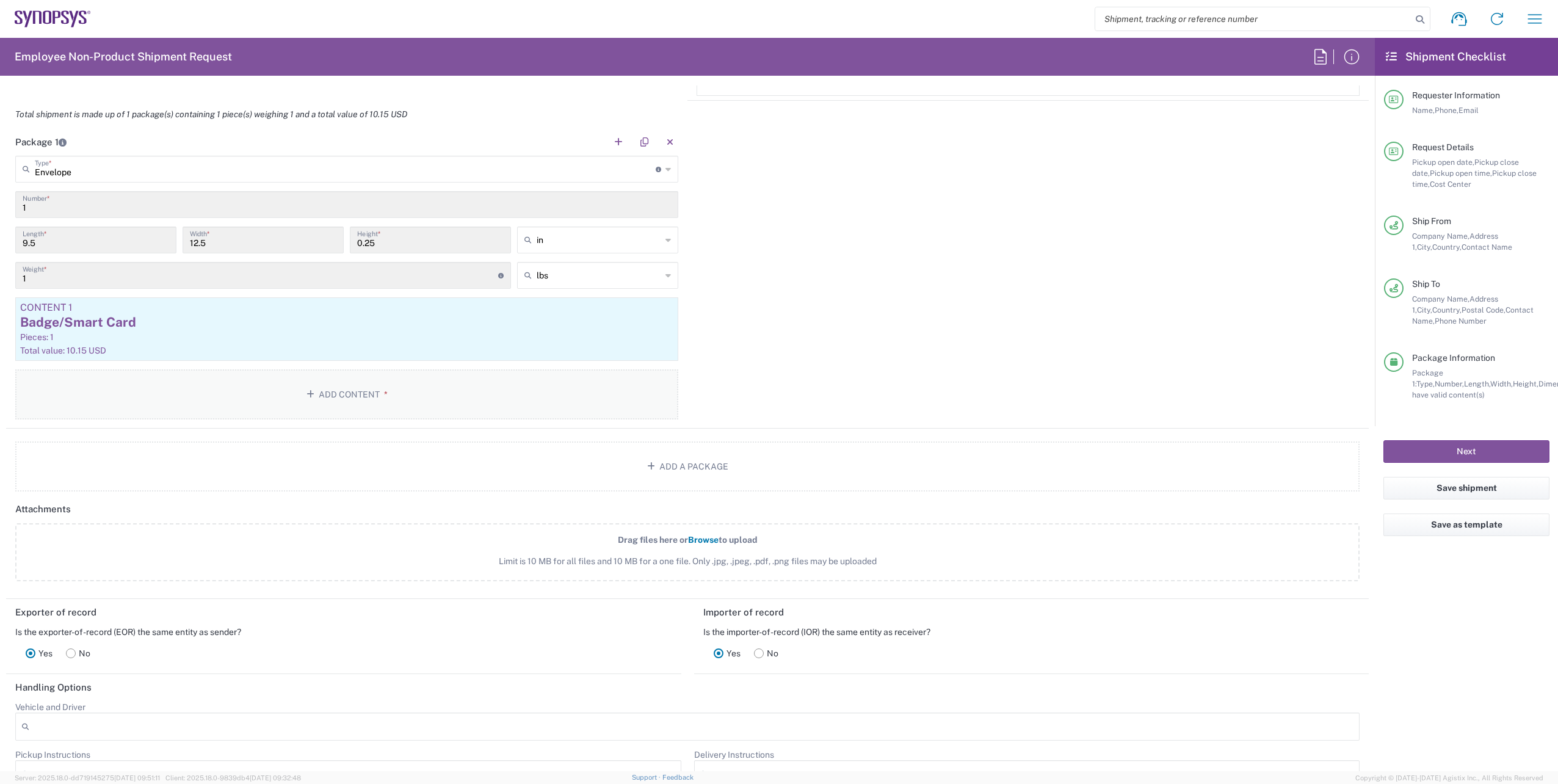
click at [394, 404] on button "Add Content *" at bounding box center [346, 395] width 663 height 50
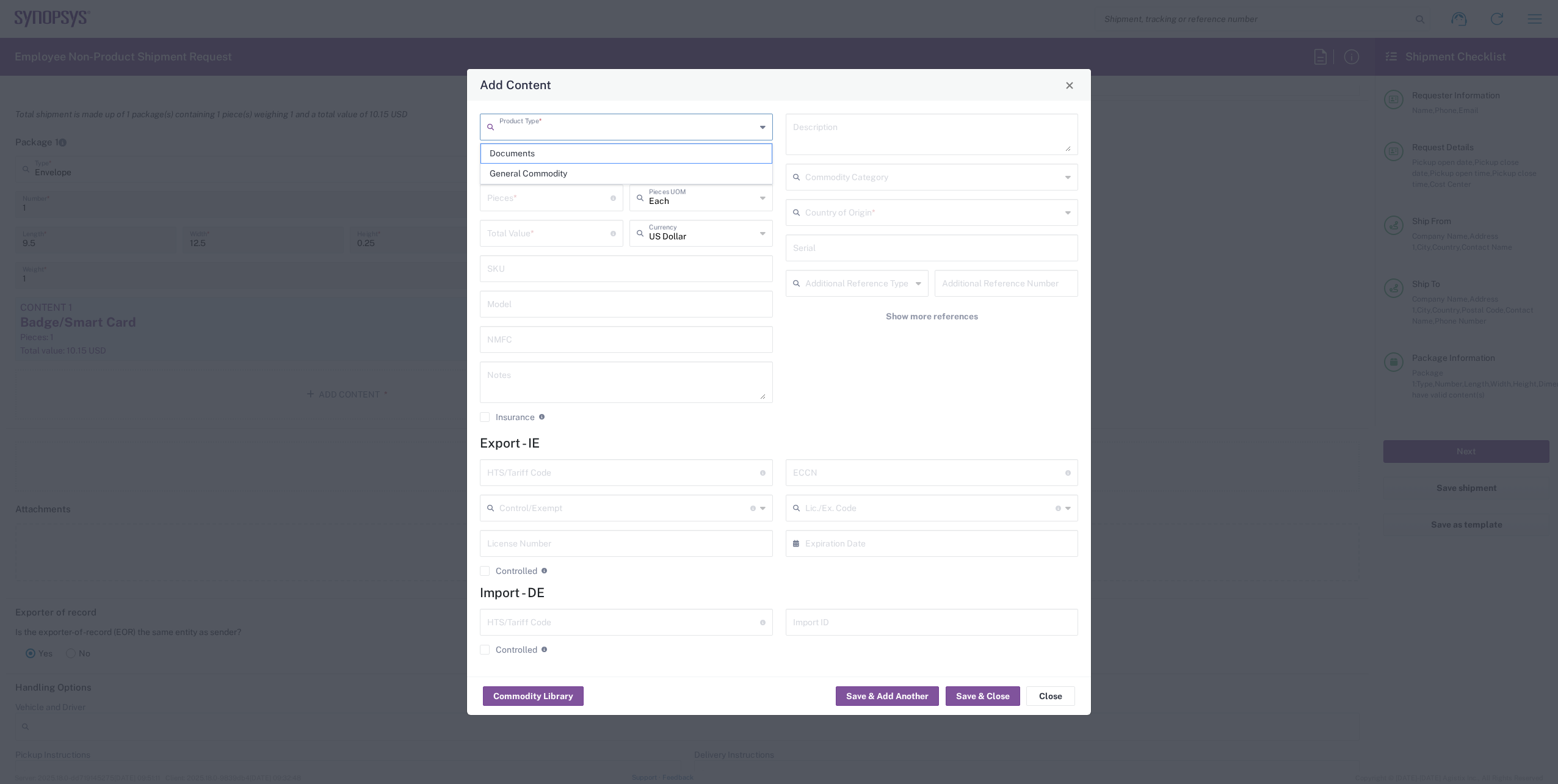
click at [753, 125] on input "text" at bounding box center [628, 126] width 257 height 21
click at [626, 172] on span "General Commodity" at bounding box center [626, 173] width 291 height 19
type input "General Commodity"
click at [528, 159] on input "text" at bounding box center [626, 162] width 279 height 21
click at [548, 187] on div "Badge Plastic Hard Case" at bounding box center [626, 190] width 291 height 20
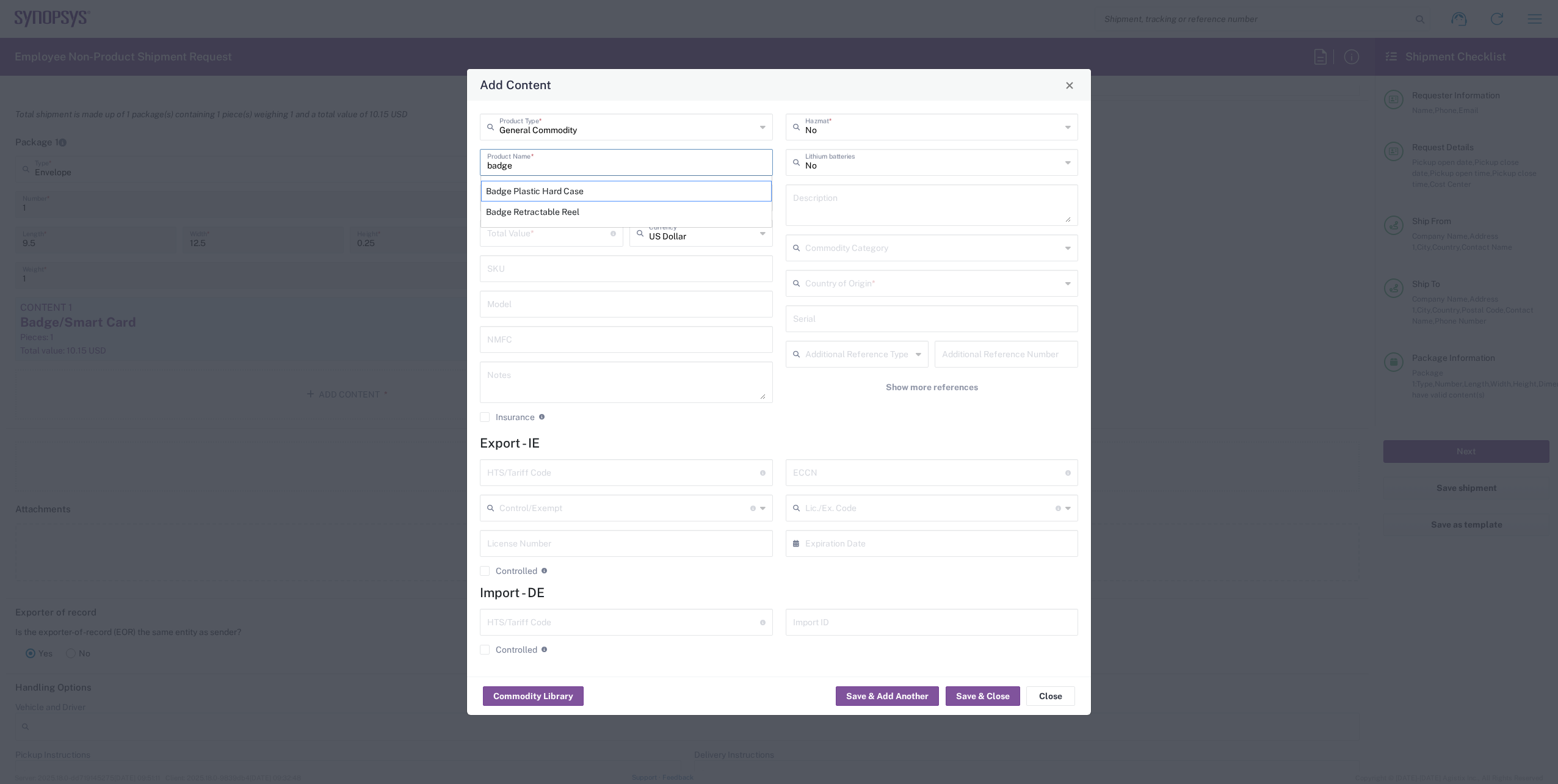
type input "Badge Plastic Hard Case"
type input "1.25"
type textarea "Badge Plastic Hard Case"
type input "[GEOGRAPHIC_DATA]"
type input "4202.32.0000"
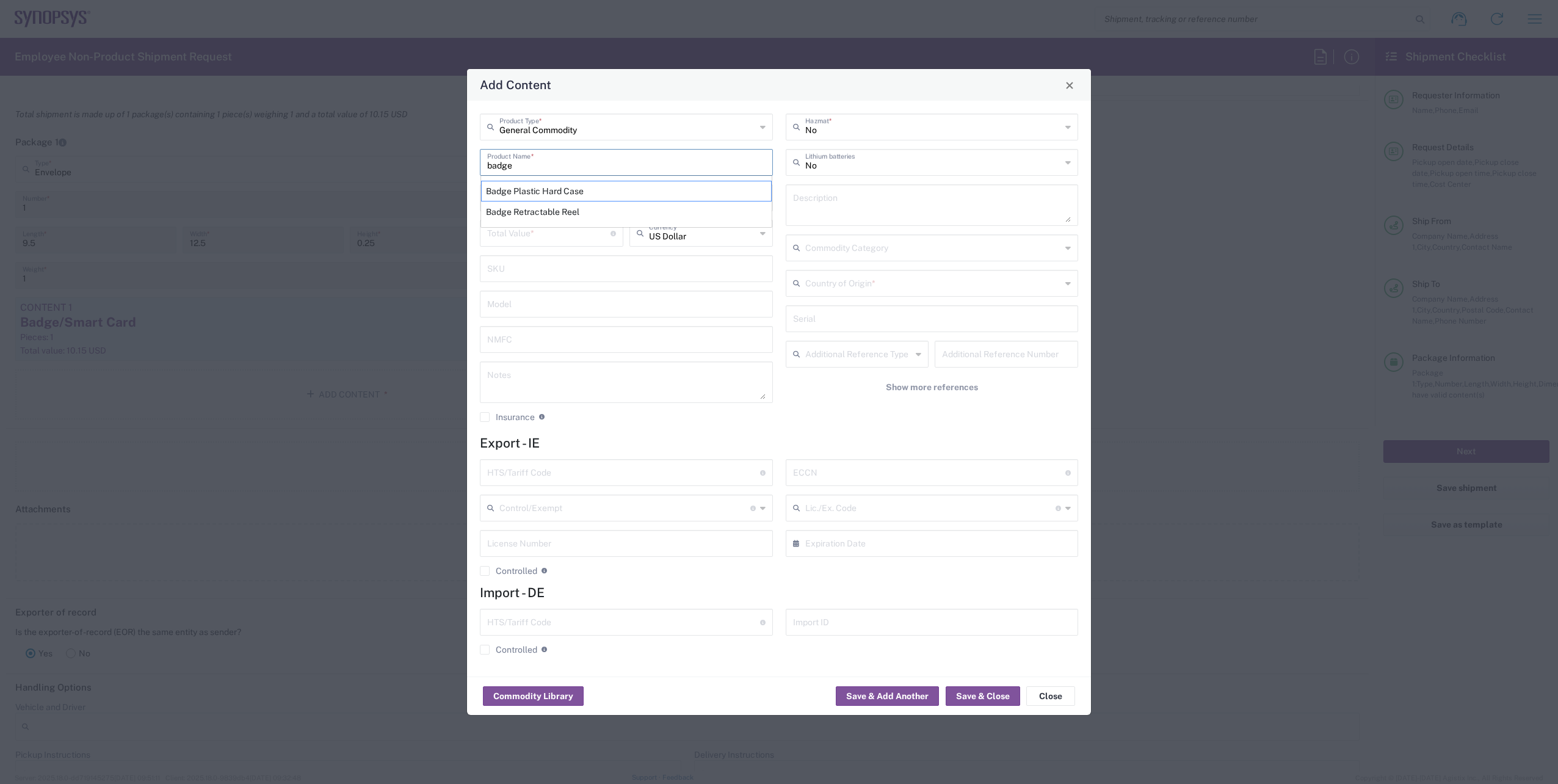
type input "BIS"
type input "EAR99"
type input "NLR - No License Required"
click at [528, 203] on input "number" at bounding box center [549, 197] width 123 height 21
type input "1"
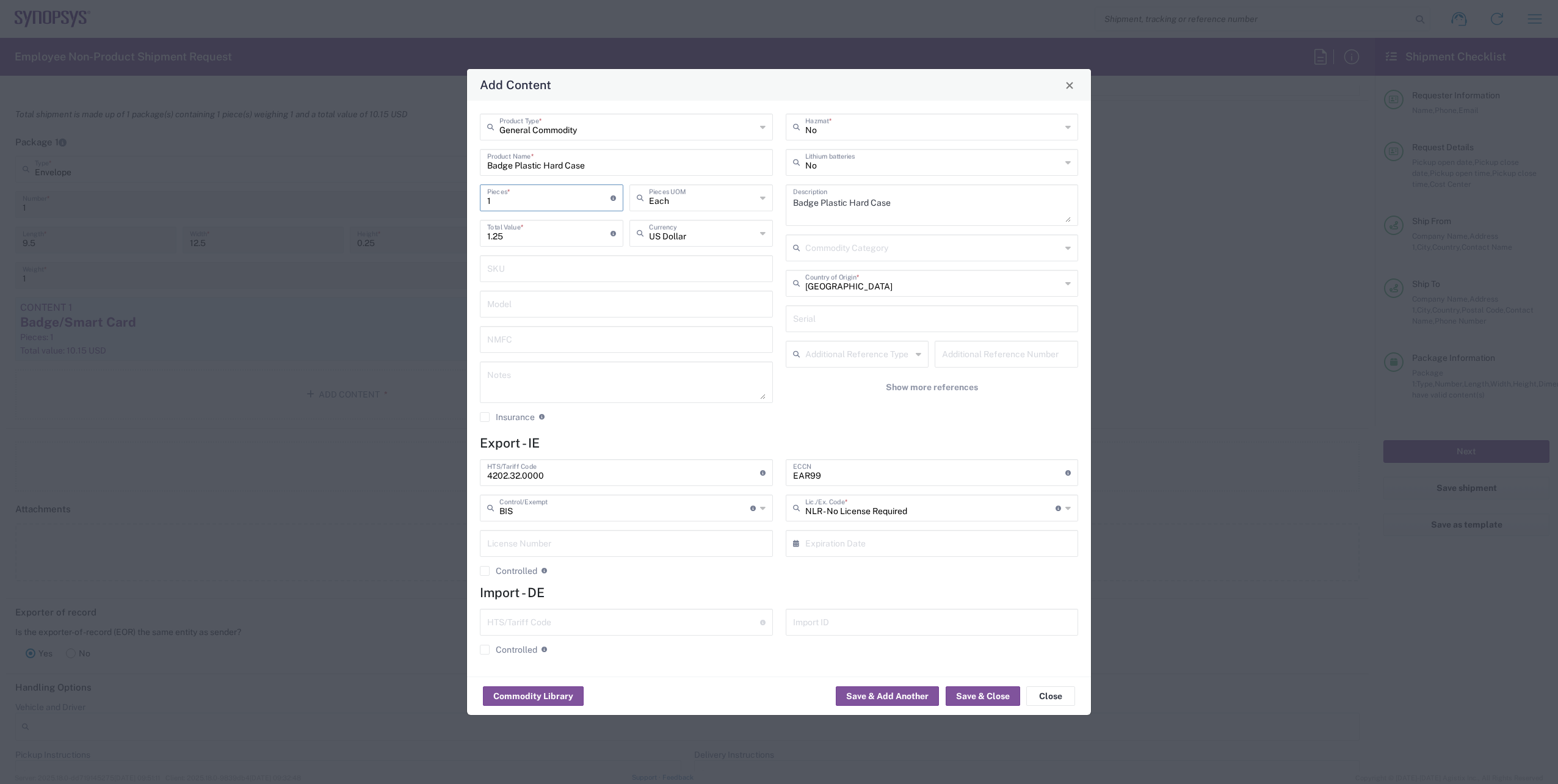
drag, startPoint x: 719, startPoint y: 428, endPoint x: 1055, endPoint y: 617, distance: 385.5
click at [719, 429] on div "General Commodity Product Type * Badge Plastic Hard Case Product Name * 1 Piece…" at bounding box center [626, 272] width 306 height 317
click at [983, 698] on button "Save & Close" at bounding box center [983, 696] width 74 height 20
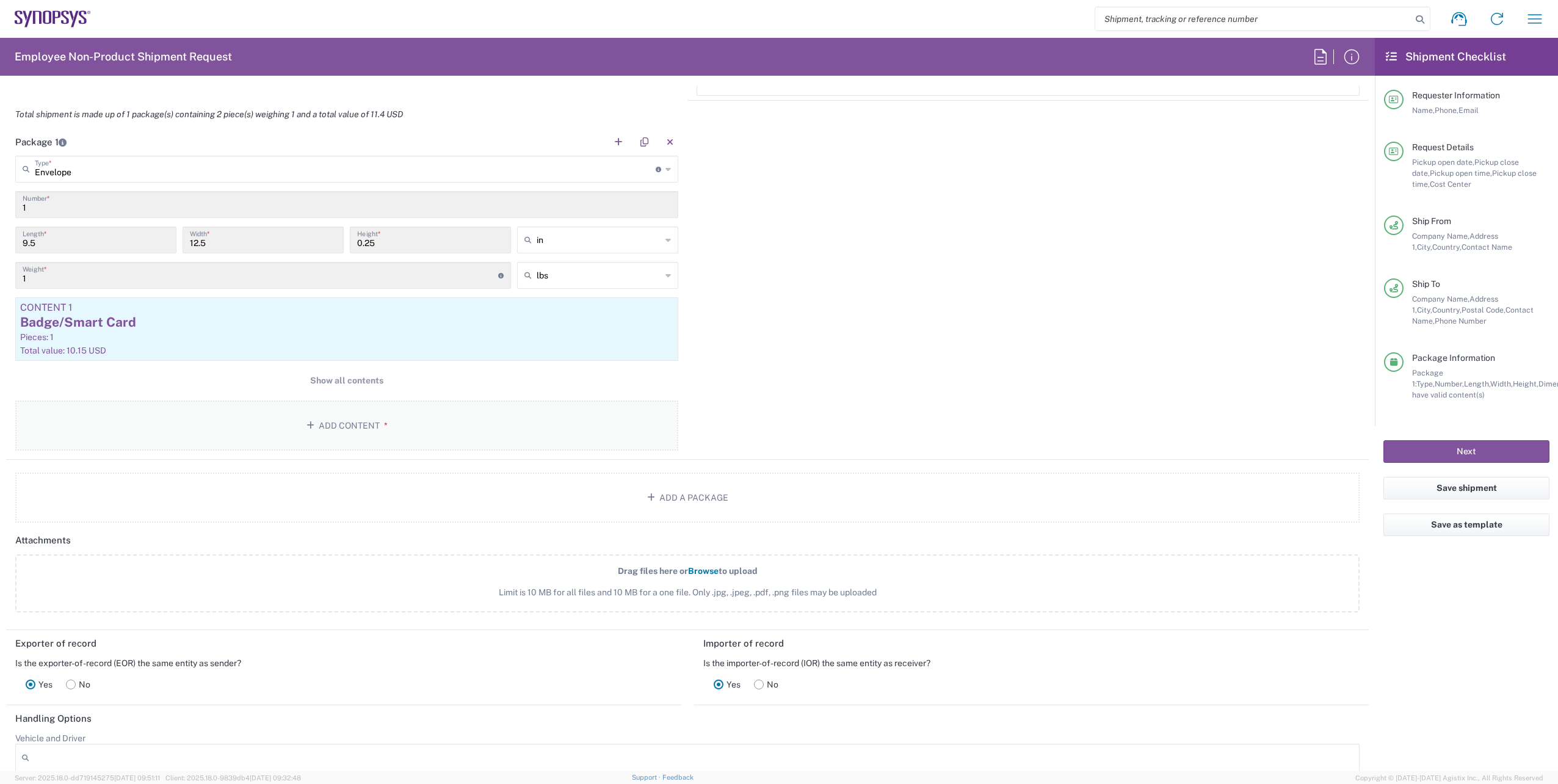
click at [333, 437] on button "Add Content *" at bounding box center [346, 426] width 663 height 50
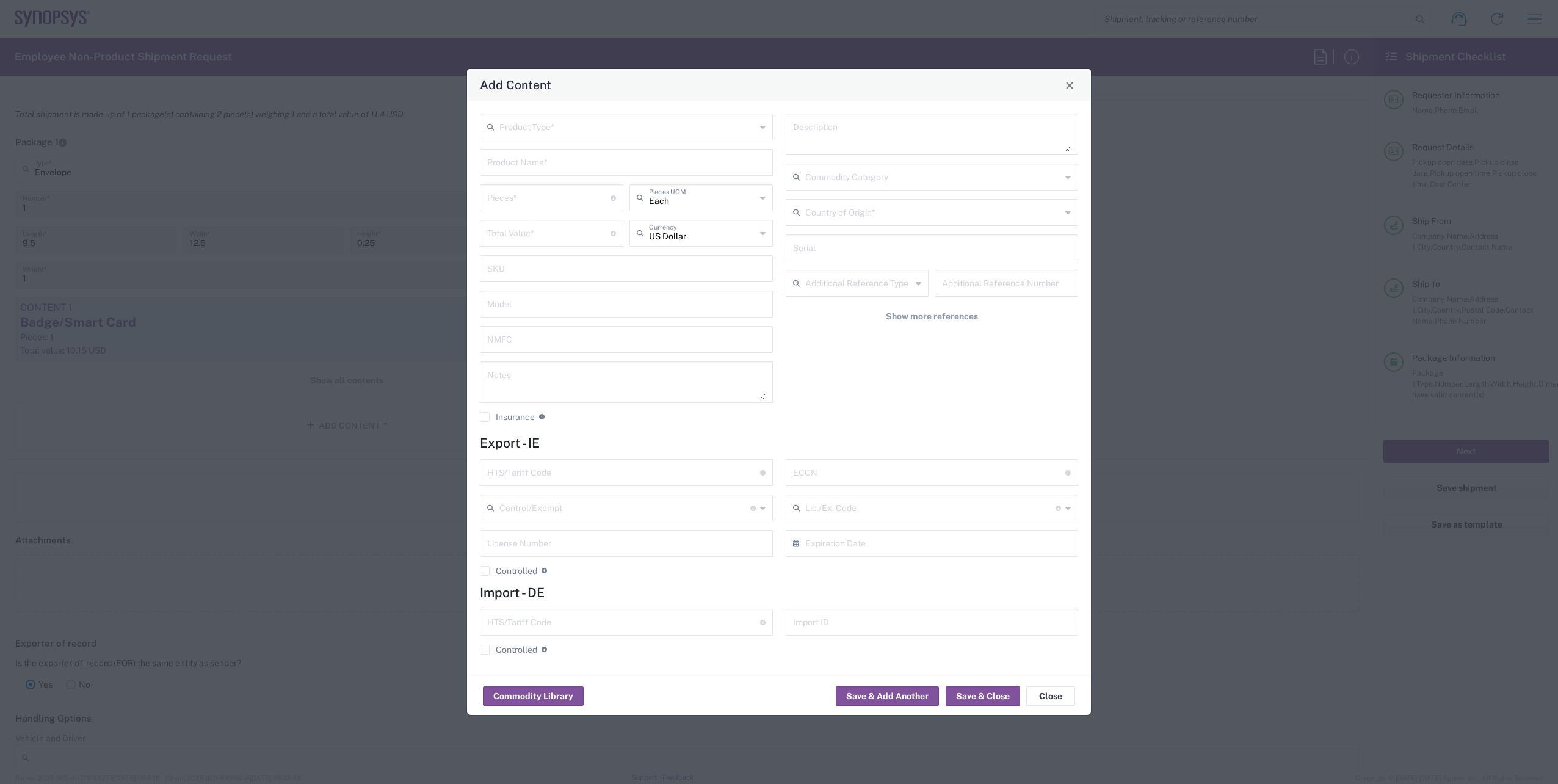
click at [759, 122] on div "Product Type *" at bounding box center [626, 127] width 293 height 27
click at [664, 176] on span "General Commodity" at bounding box center [626, 173] width 291 height 19
type input "General Commodity"
click at [656, 160] on input "text" at bounding box center [626, 162] width 279 height 21
click at [592, 185] on div "Lanyard" at bounding box center [626, 190] width 291 height 20
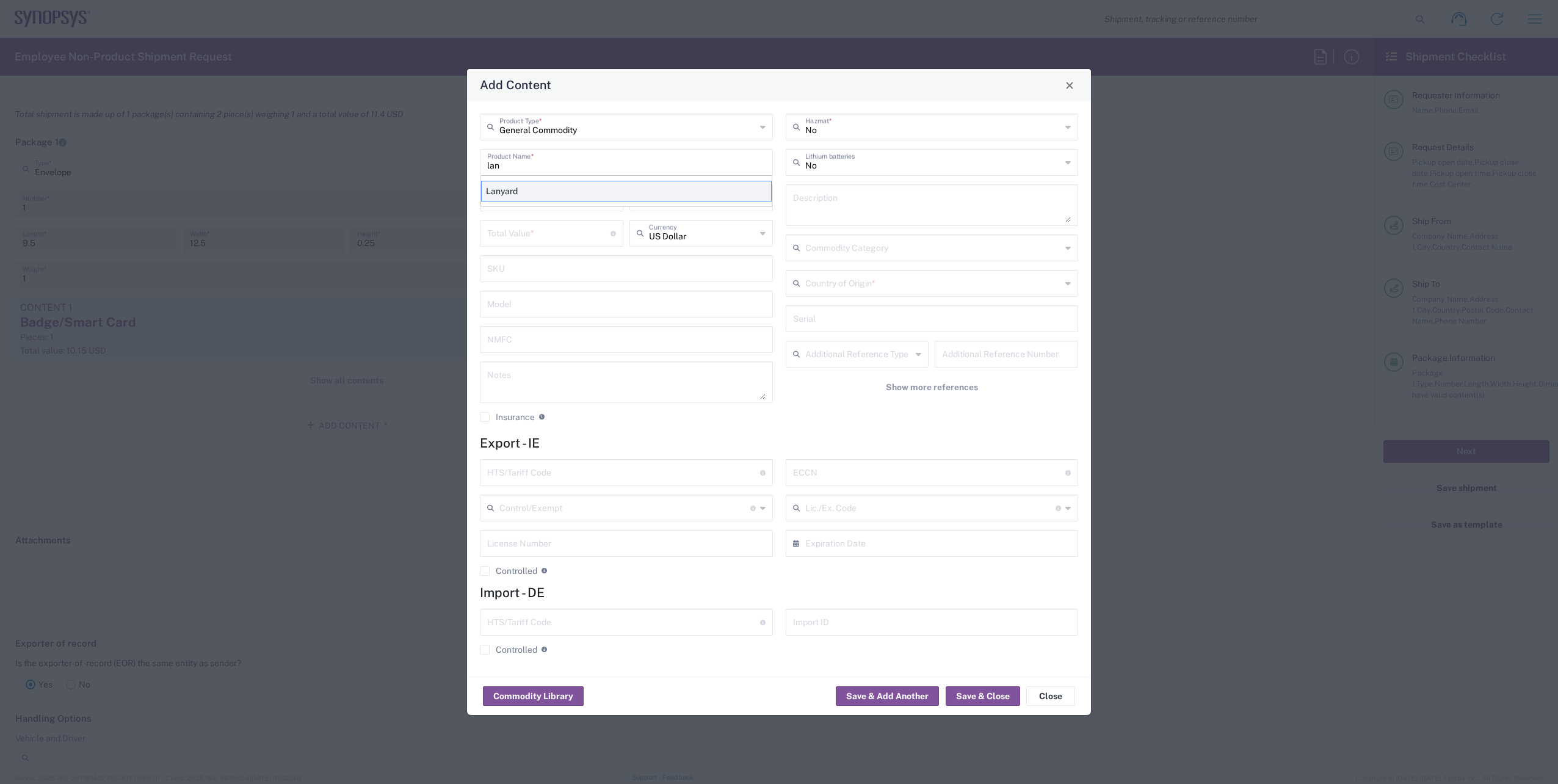
type input "Lanyard"
type input "1.7"
type textarea "Lanyard for ID Badge"
type input "[GEOGRAPHIC_DATA]"
type input "5609.00.3000"
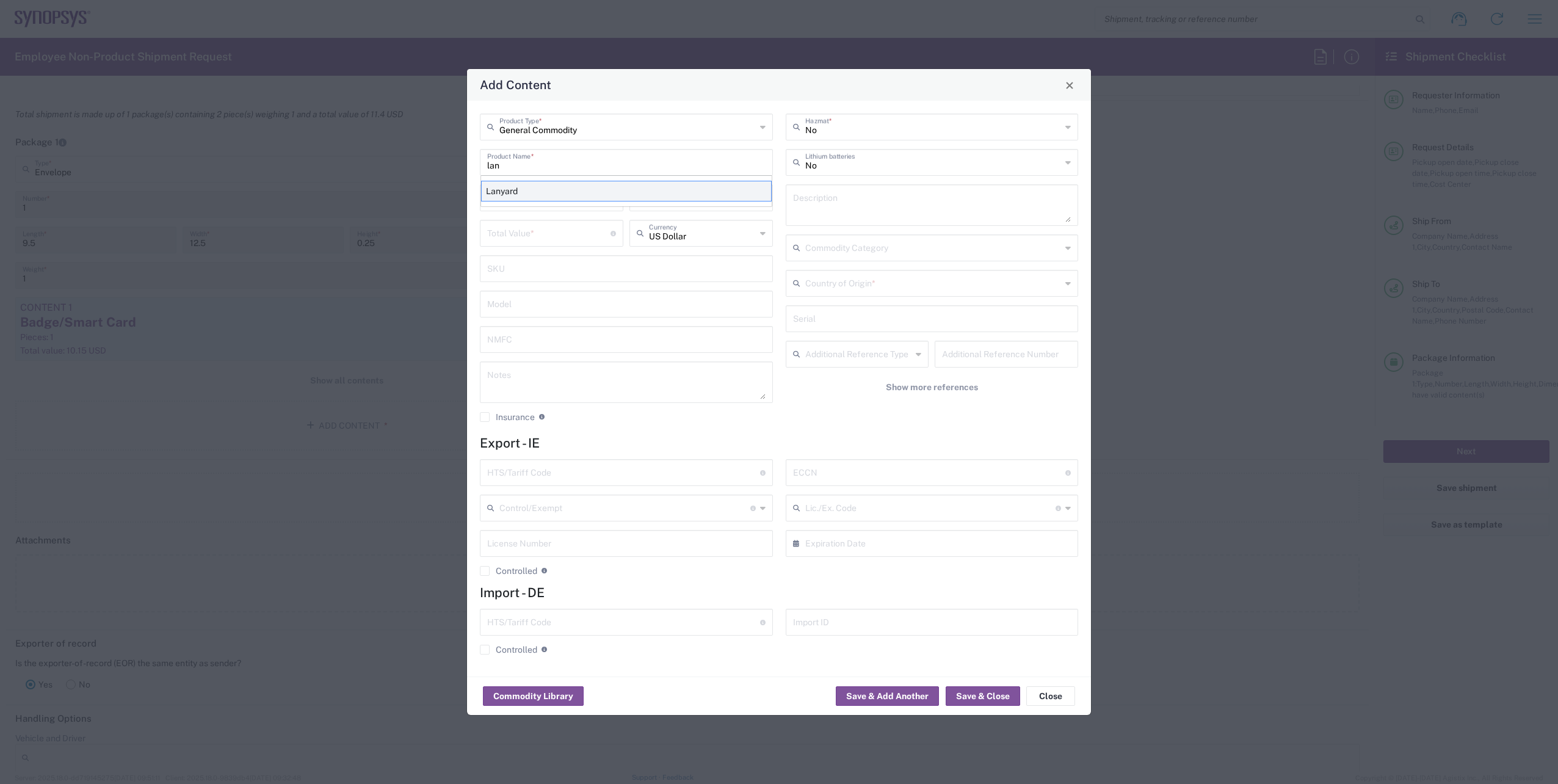
type input "BIS"
type input "EAR99"
type input "NLR - No License Required"
click at [525, 200] on input "number" at bounding box center [549, 197] width 123 height 21
type input "1"
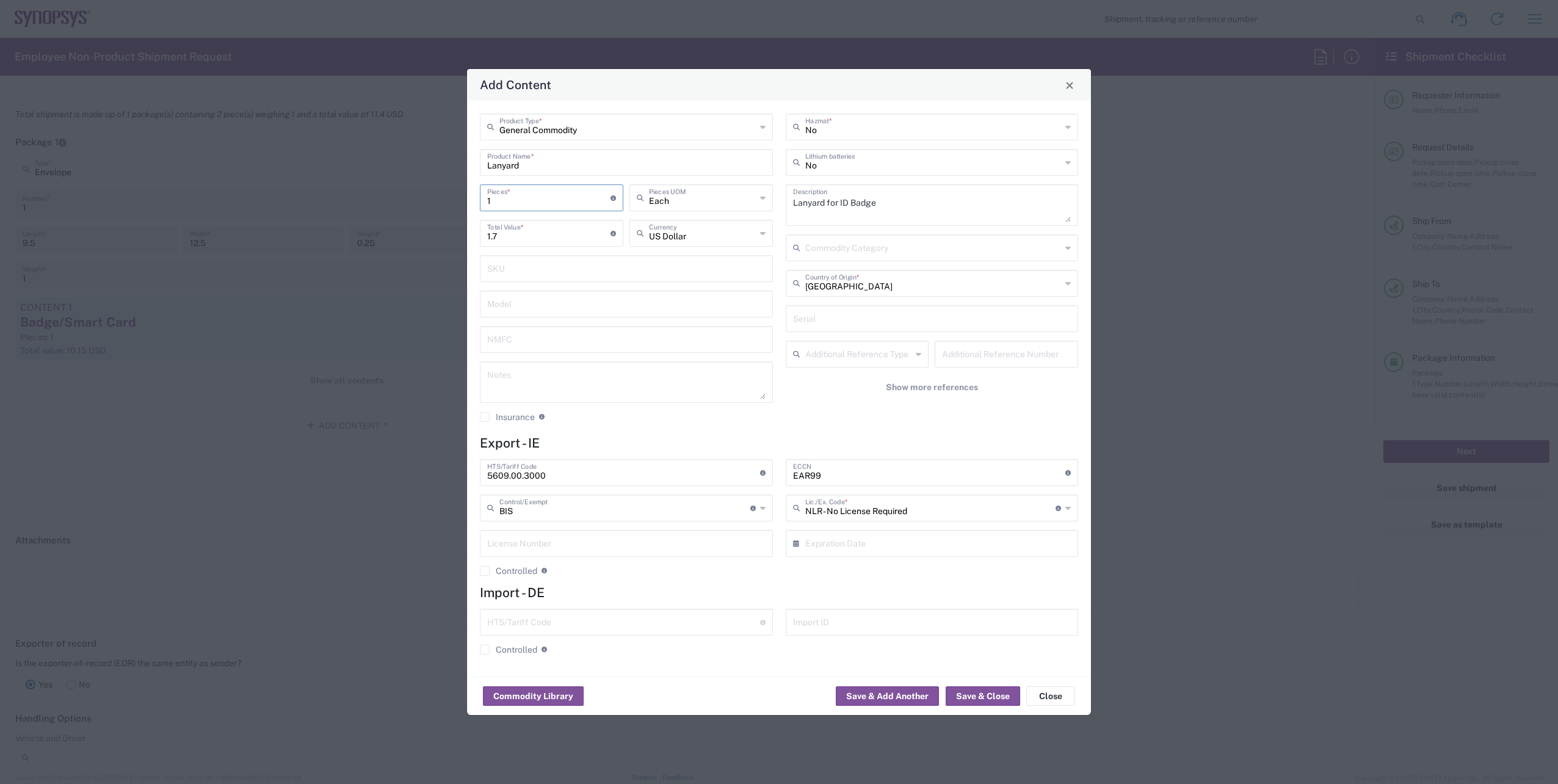
click at [753, 430] on div "General Commodity Product Type * Lanyard Product Name * 1 Pieces * Number of pi…" at bounding box center [626, 272] width 306 height 317
click at [973, 691] on button "Save & Close" at bounding box center [983, 696] width 74 height 20
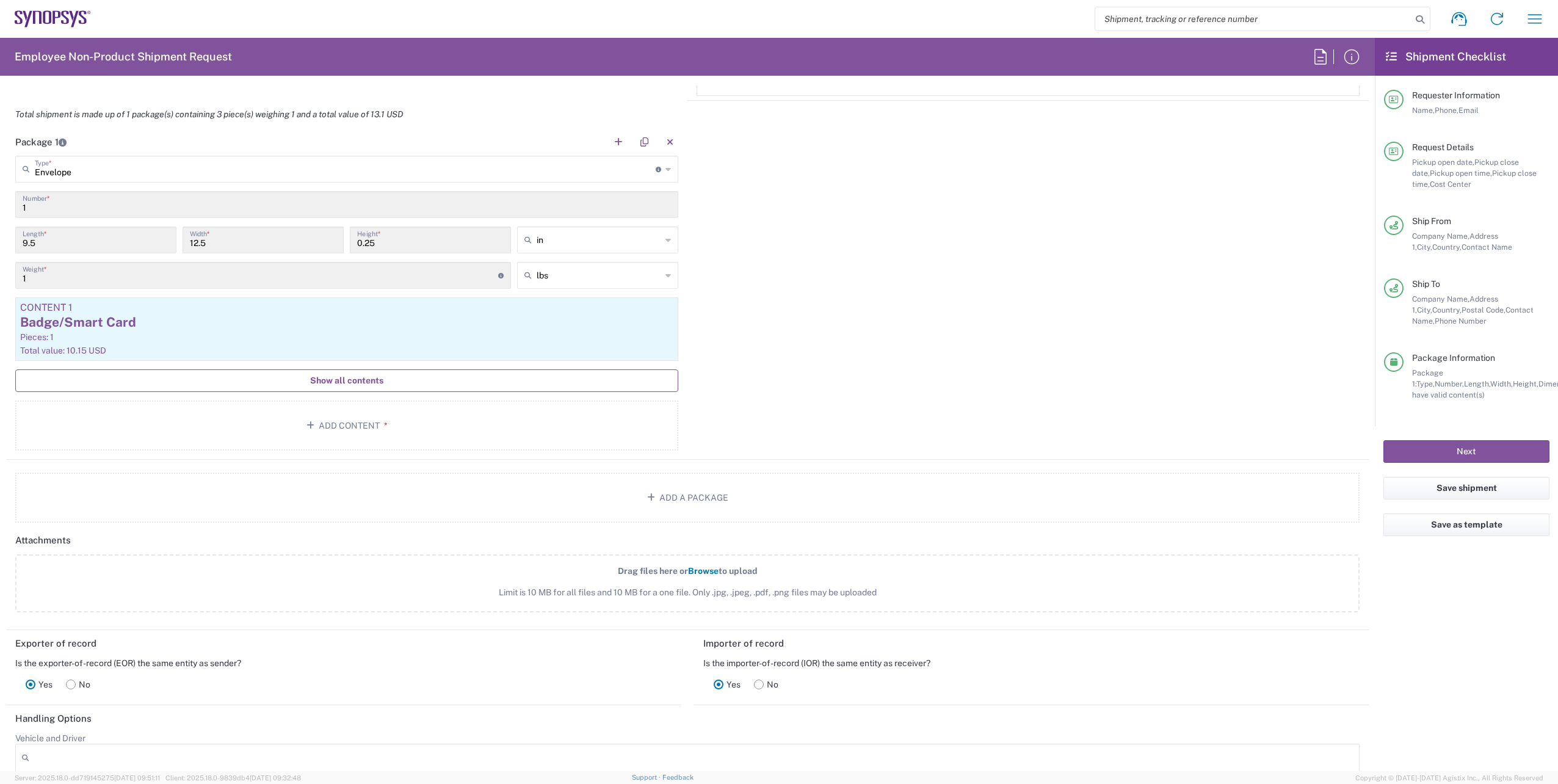
click at [378, 386] on button "Show all contents" at bounding box center [346, 381] width 663 height 23
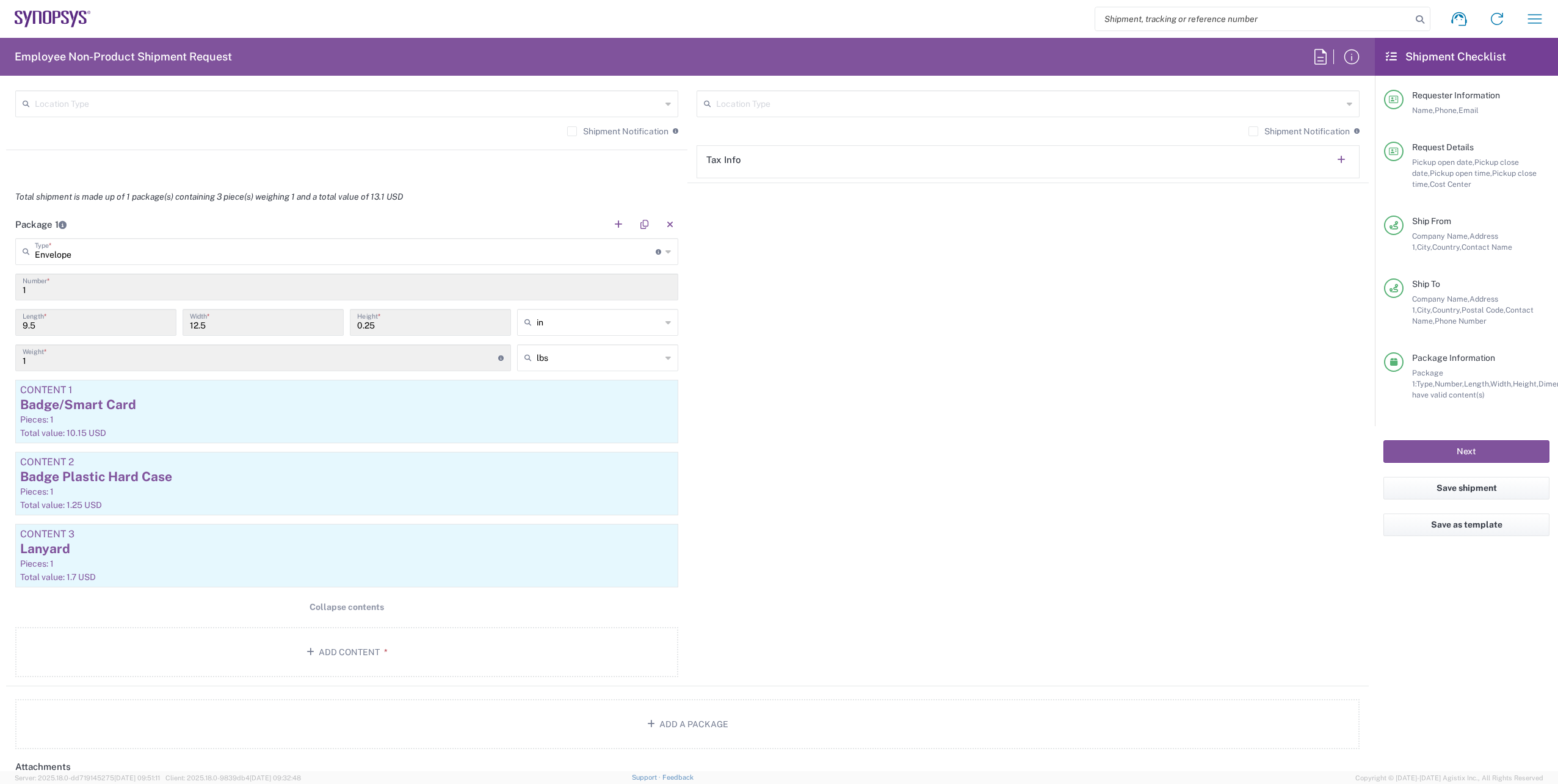
scroll to position [977, 0]
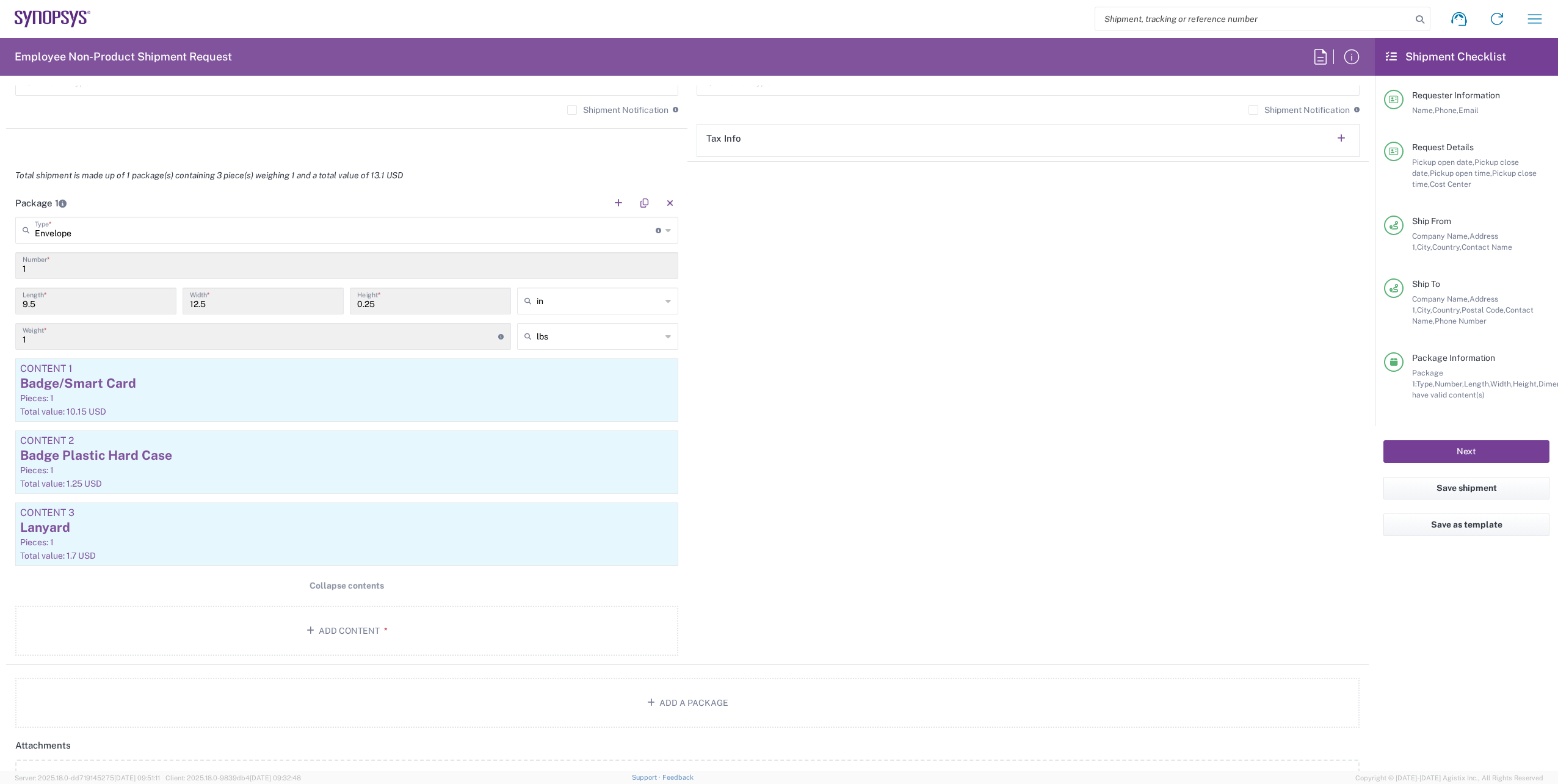
click at [1466, 449] on button "Next" at bounding box center [1466, 452] width 166 height 23
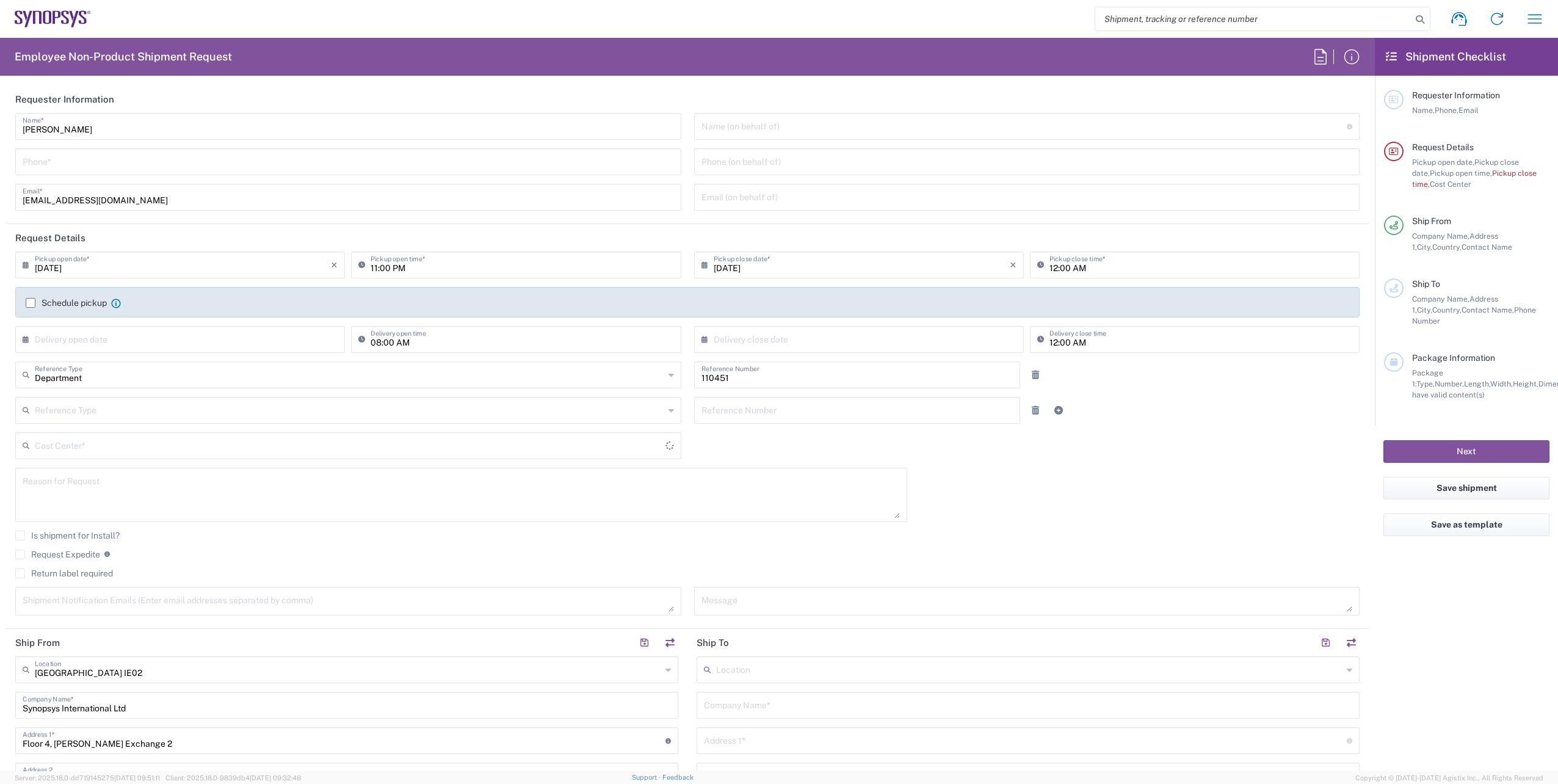
type input "IE04, FAC, IE02, Dublin 110451"
click at [1230, 20] on input "search" at bounding box center [1254, 19] width 317 height 24
paste input "56798057"
type input "56798057"
click at [1417, 17] on icon at bounding box center [1420, 19] width 17 height 17
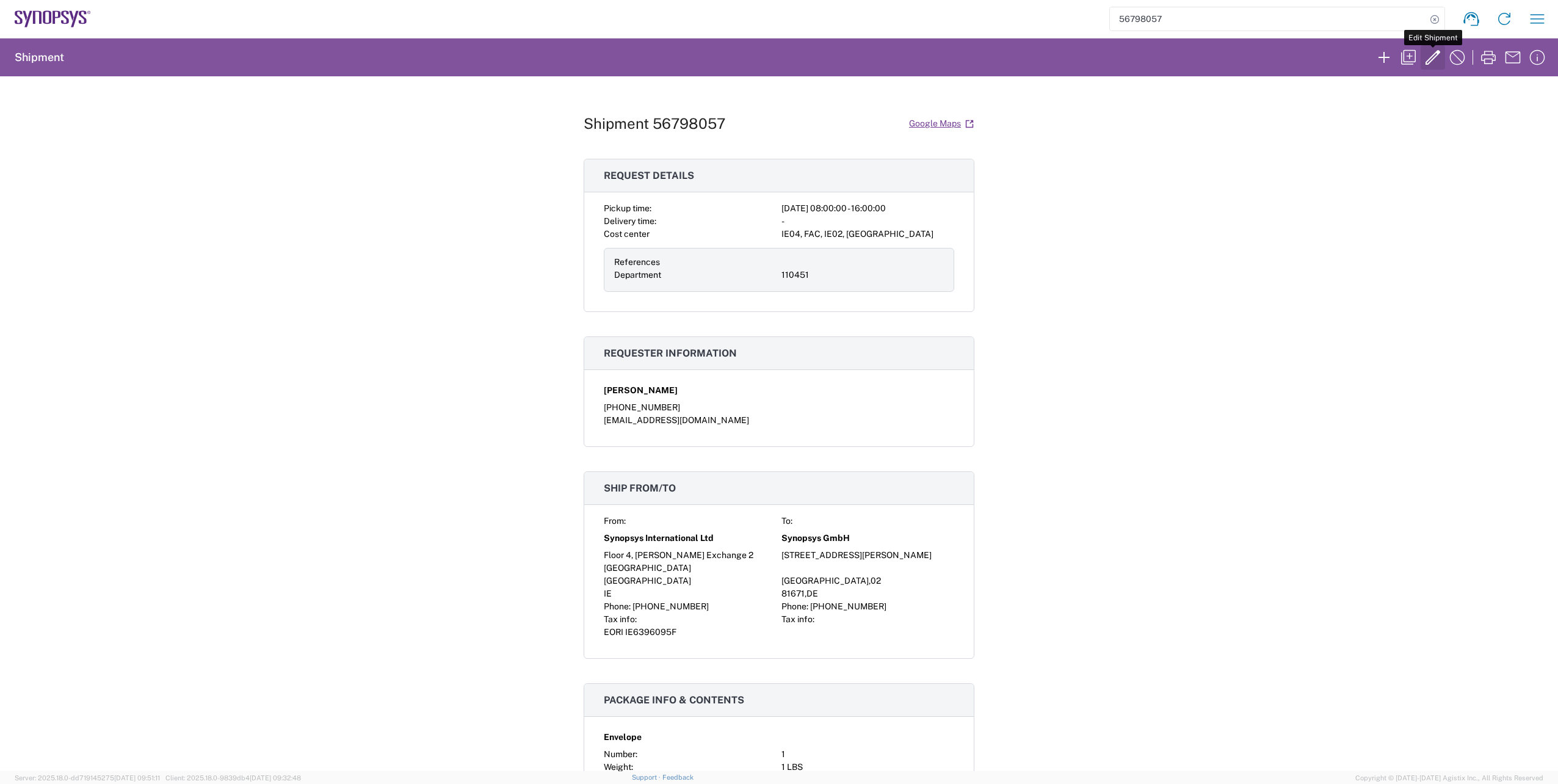
click at [1435, 58] on icon "button" at bounding box center [1433, 57] width 14 height 14
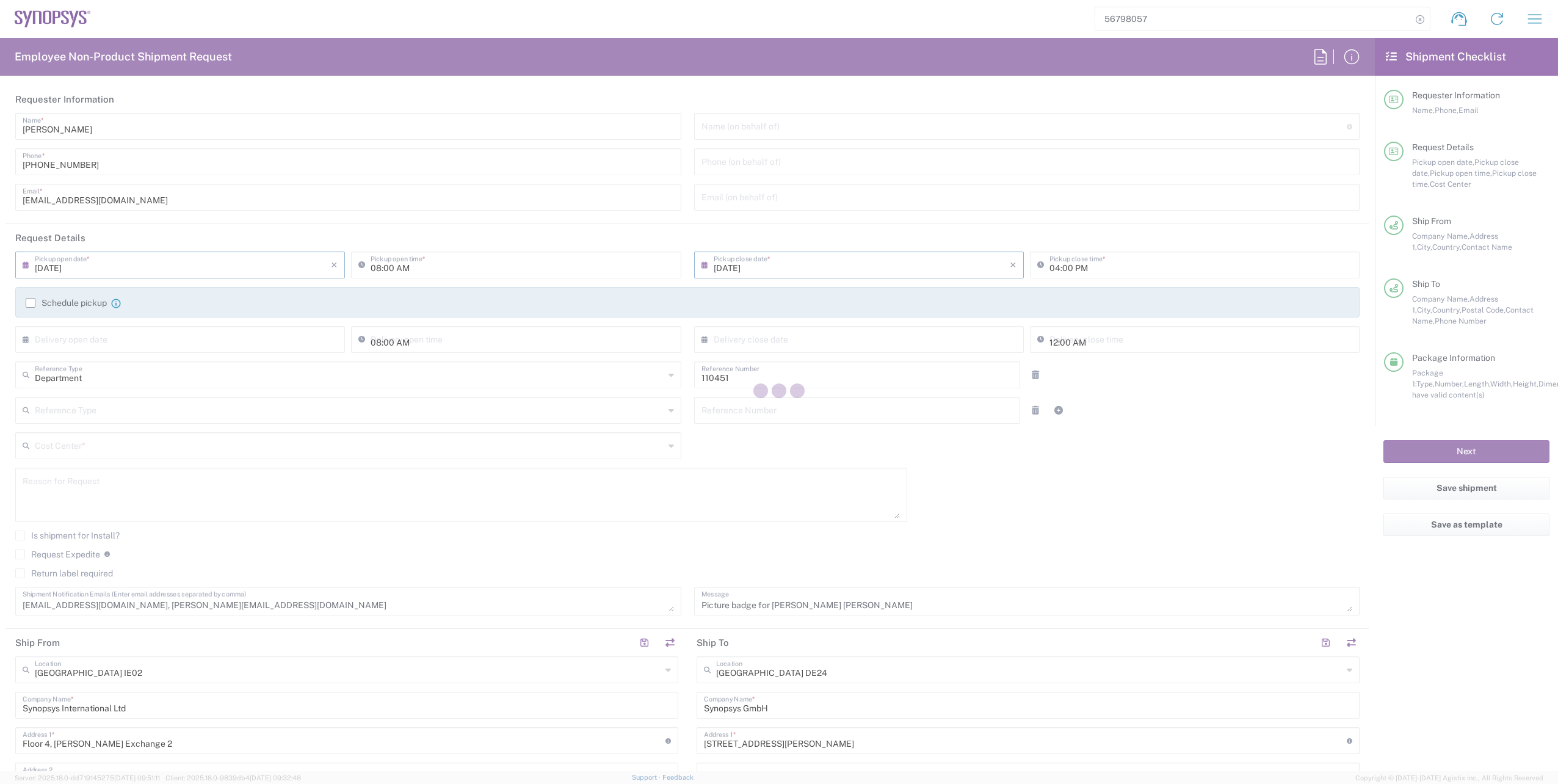
type input "IE04, FAC, IE02, Dublin 110451"
type input "[GEOGRAPHIC_DATA]"
type input "Envelope"
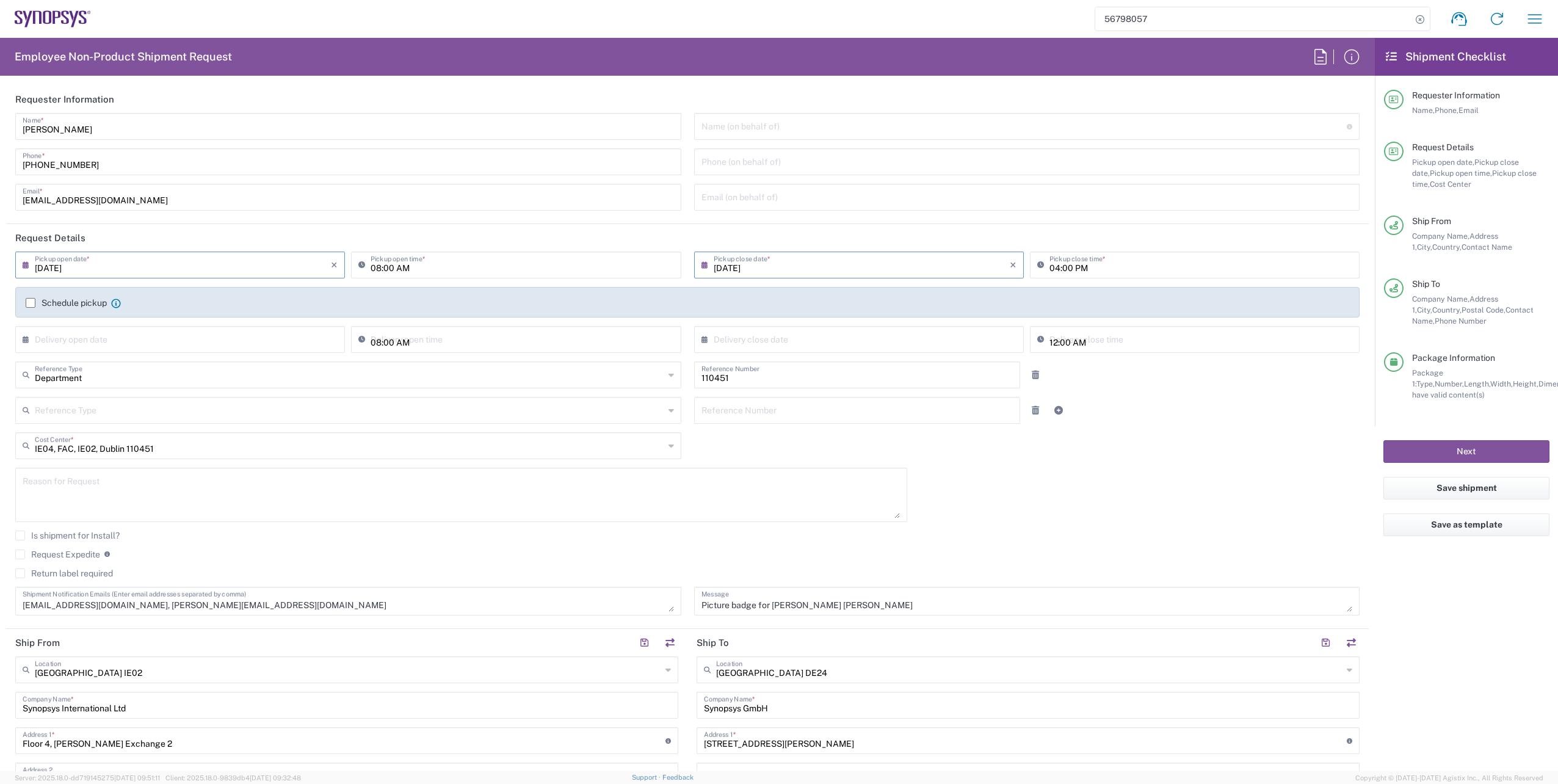
click at [56, 269] on input "[DATE]" at bounding box center [183, 264] width 296 height 21
click at [218, 338] on span "12" at bounding box center [218, 340] width 17 height 17
type input "[DATE]"
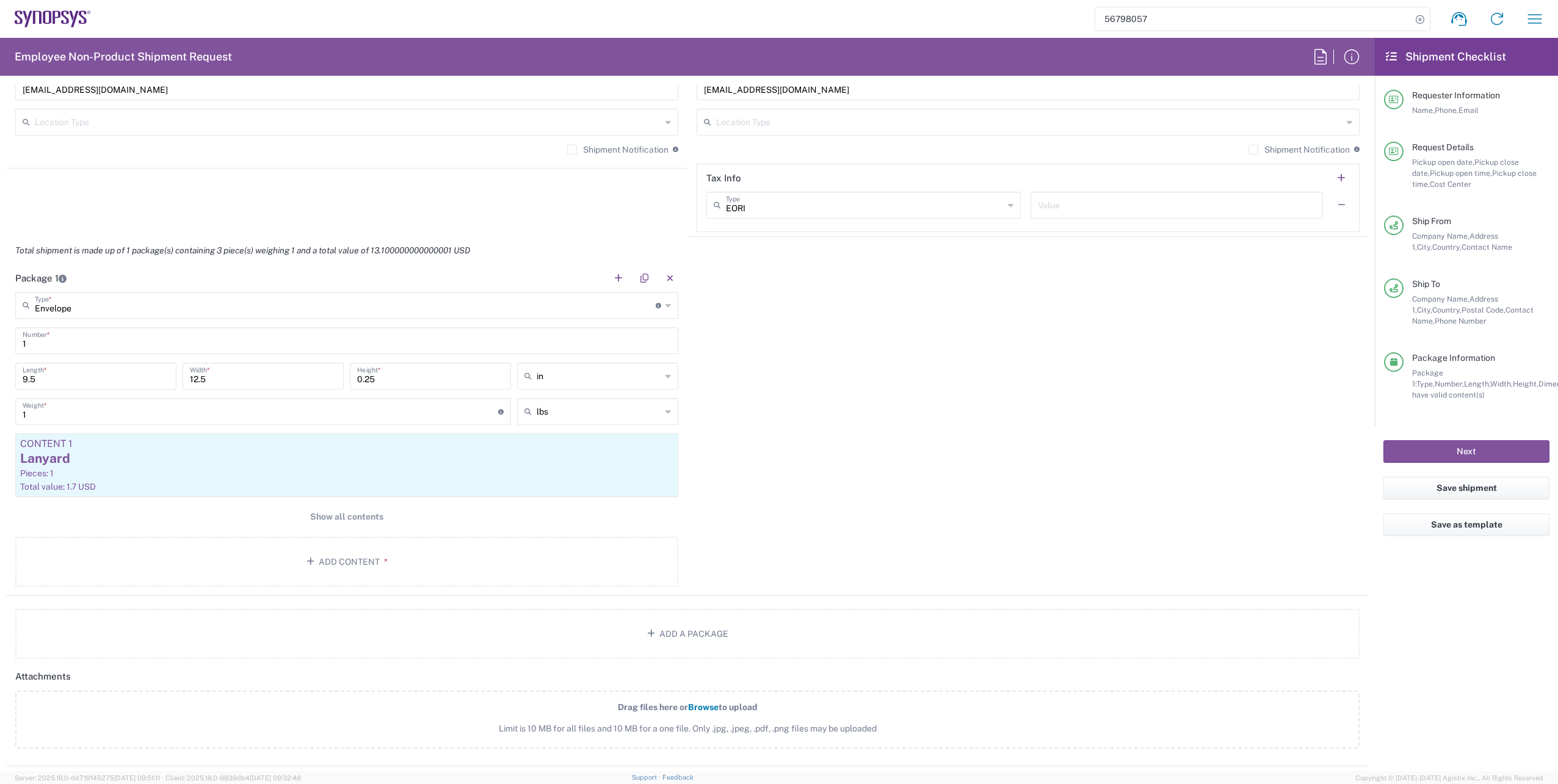
scroll to position [977, 0]
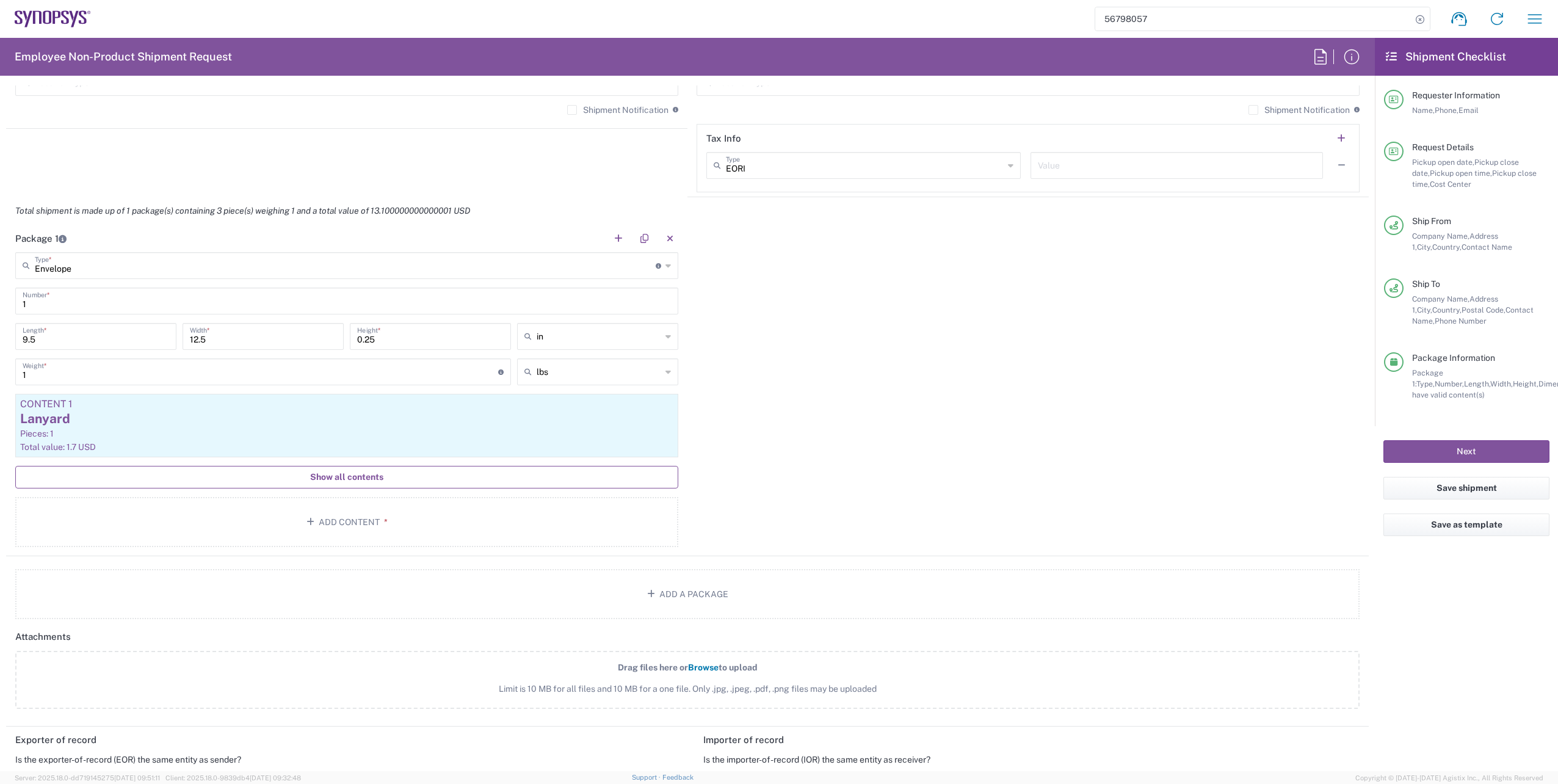
click at [356, 481] on span "Show all contents" at bounding box center [347, 477] width 73 height 11
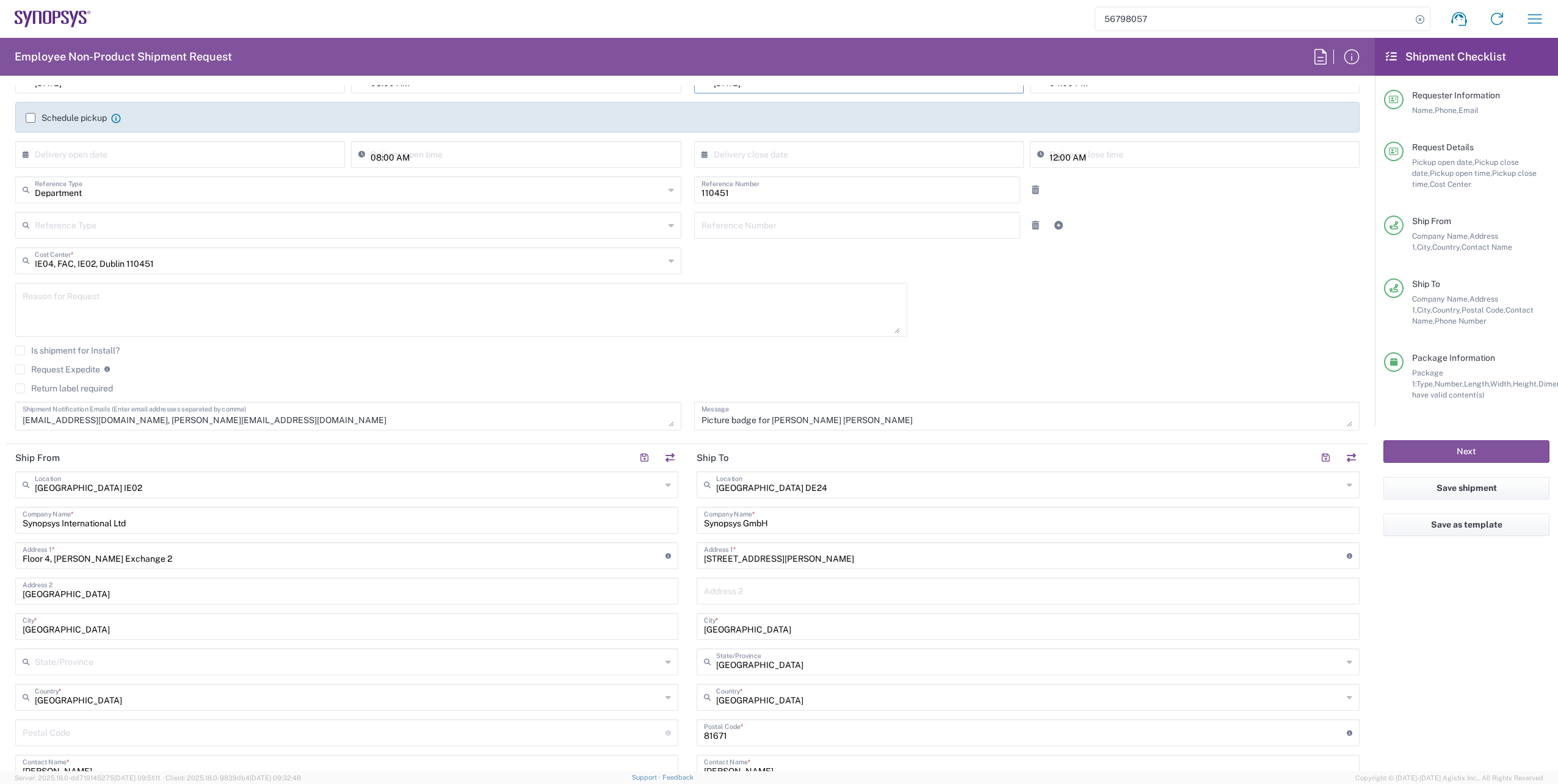
scroll to position [183, 0]
click at [223, 420] on textarea "[EMAIL_ADDRESS][DOMAIN_NAME], [PERSON_NAME][EMAIL_ADDRESS][DOMAIN_NAME]" at bounding box center [348, 417] width 651 height 21
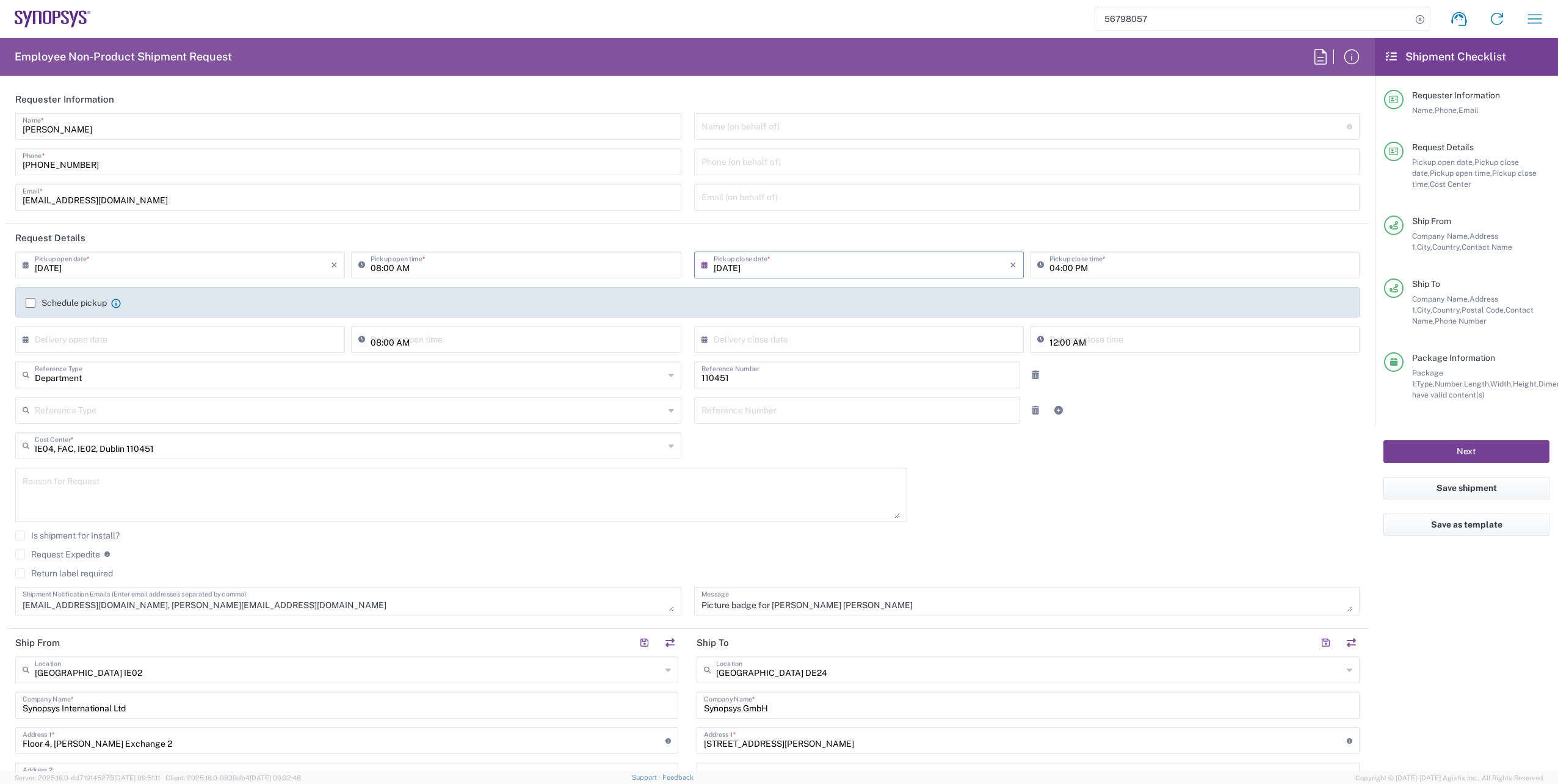
drag, startPoint x: 1455, startPoint y: 451, endPoint x: 1461, endPoint y: 458, distance: 9.2
click at [1458, 452] on button "Next" at bounding box center [1466, 452] width 166 height 23
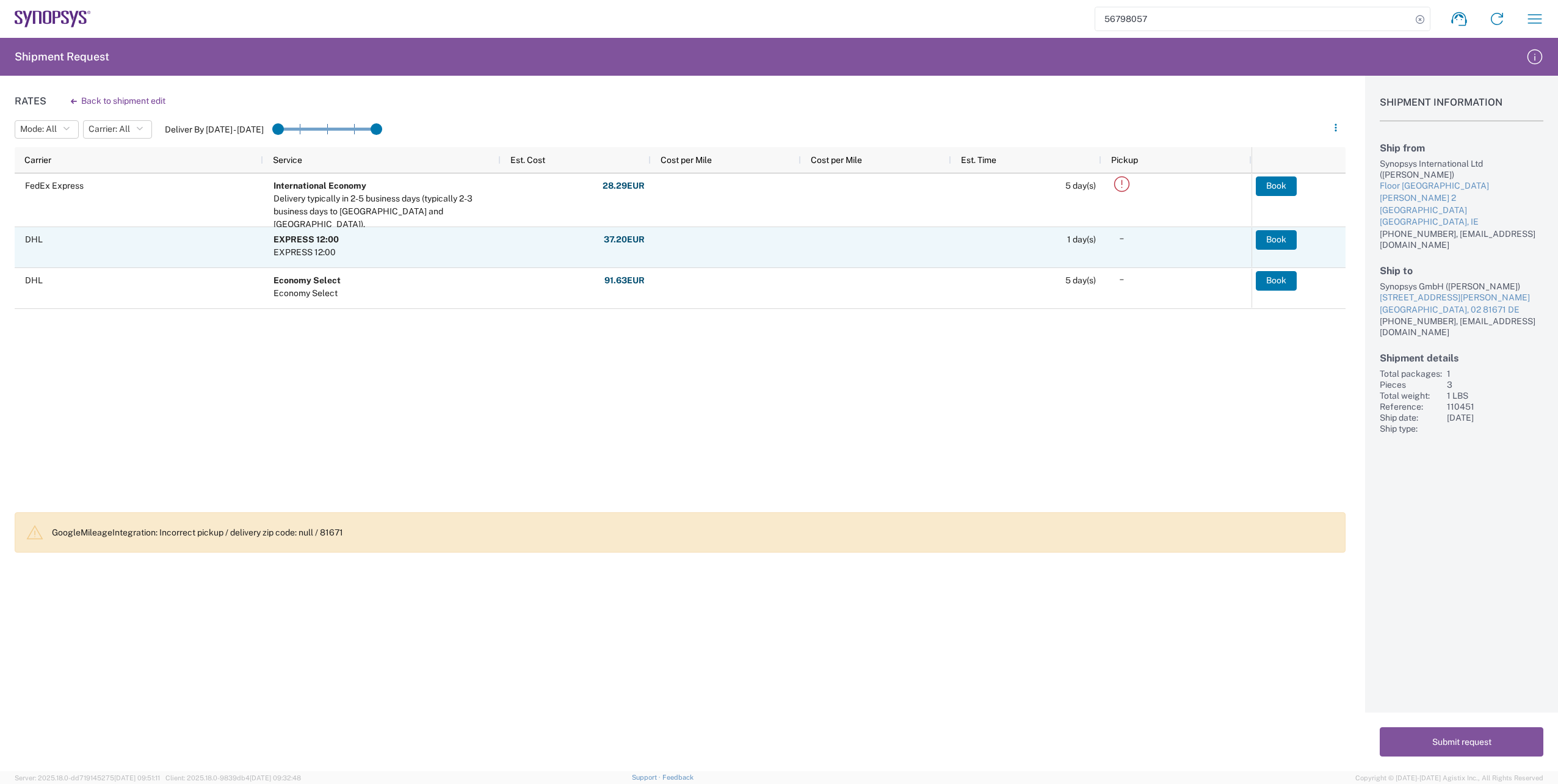
click at [1280, 240] on button "Book" at bounding box center [1276, 240] width 41 height 20
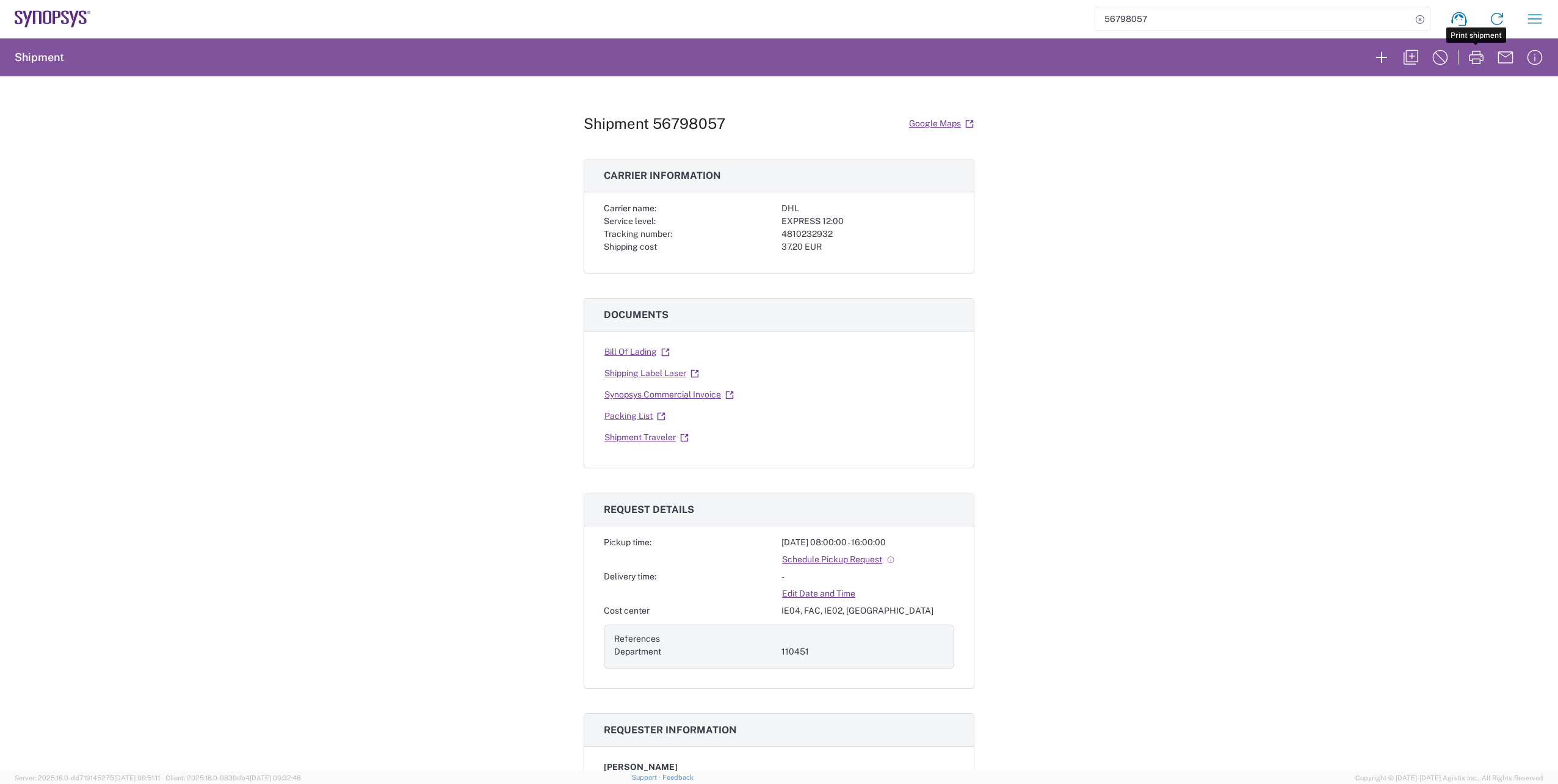
drag, startPoint x: 1478, startPoint y: 59, endPoint x: 1457, endPoint y: 98, distance: 44.3
click at [1478, 59] on icon "button" at bounding box center [1476, 58] width 14 height 14
